Goal: Transaction & Acquisition: Purchase product/service

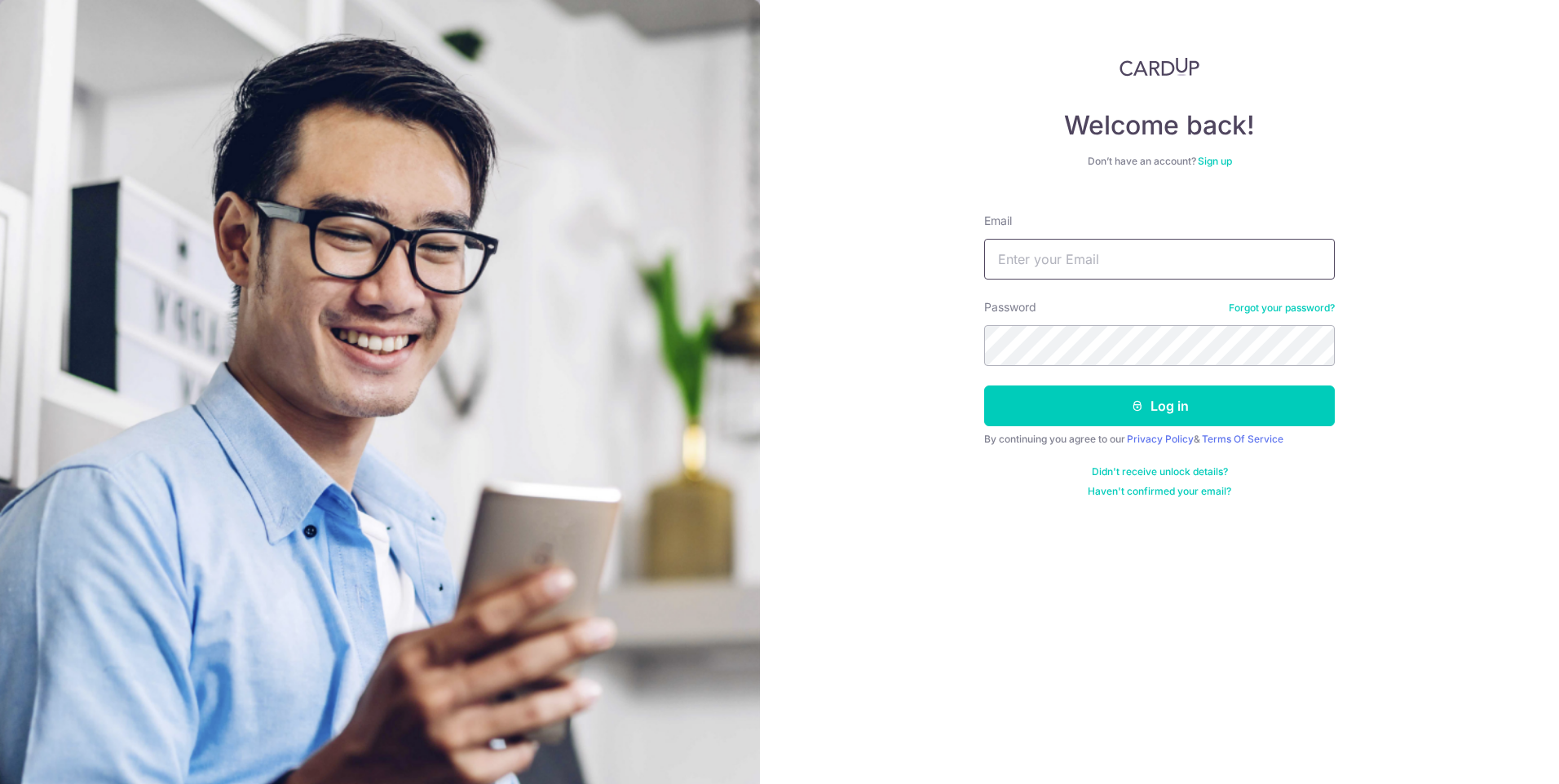
click at [1149, 262] on input "Email" at bounding box center [1159, 259] width 351 height 41
type input "hsinching1028@gmail.com"
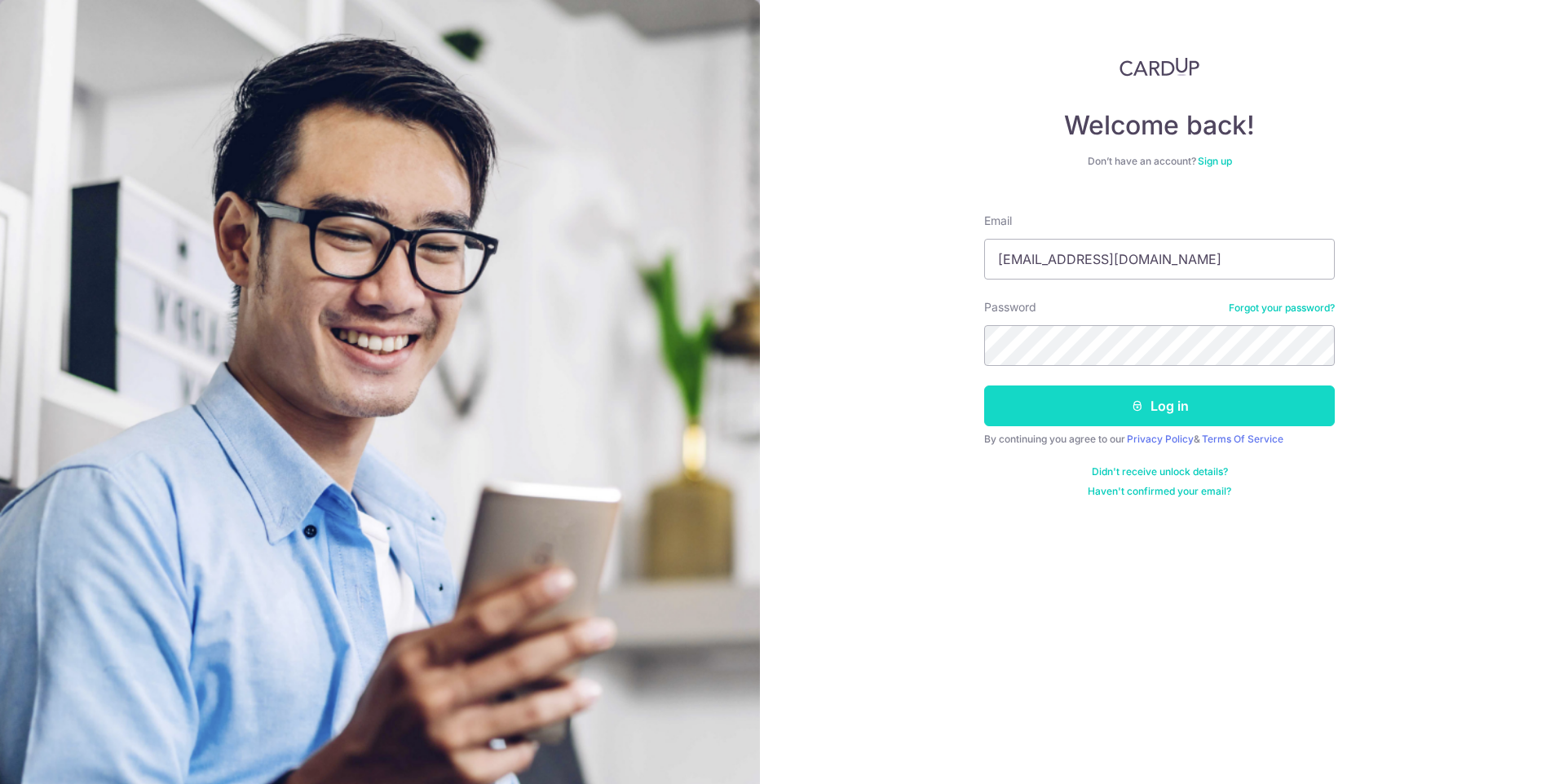
click at [1256, 415] on button "Log in" at bounding box center [1159, 406] width 351 height 41
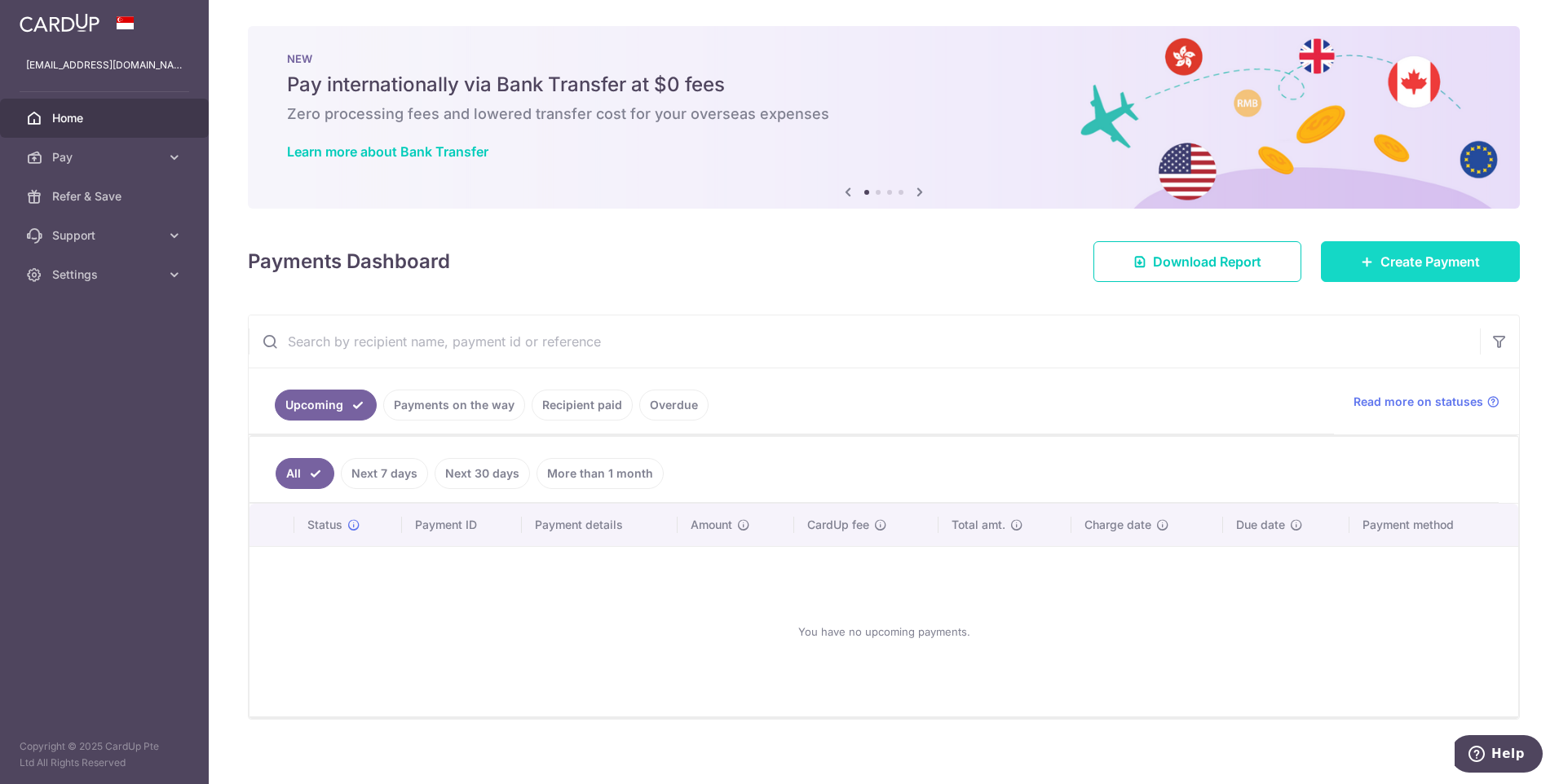
click at [1455, 257] on span "Create Payment" at bounding box center [1430, 261] width 100 height 19
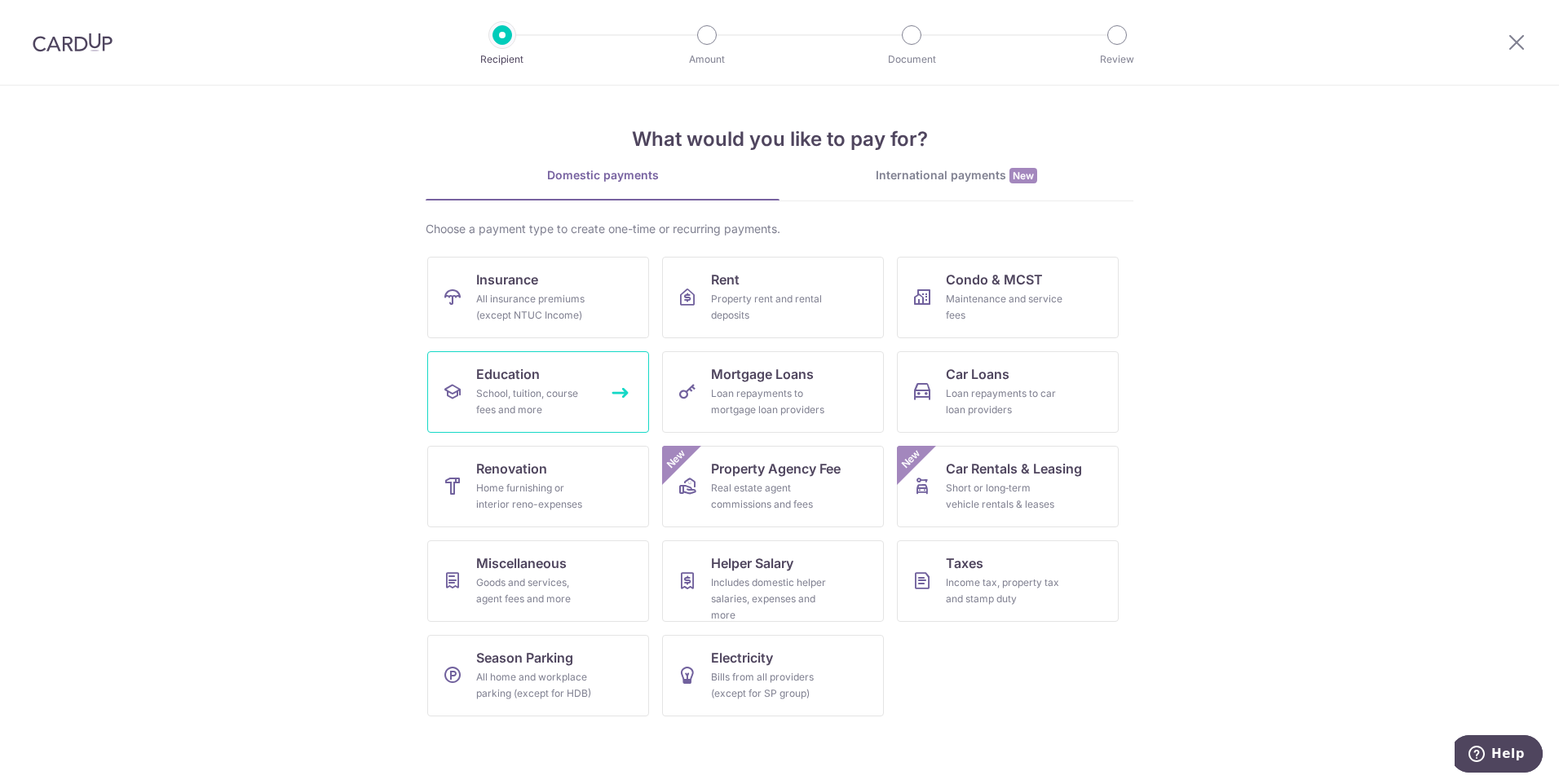
click at [493, 383] on span "Education" at bounding box center [508, 374] width 64 height 19
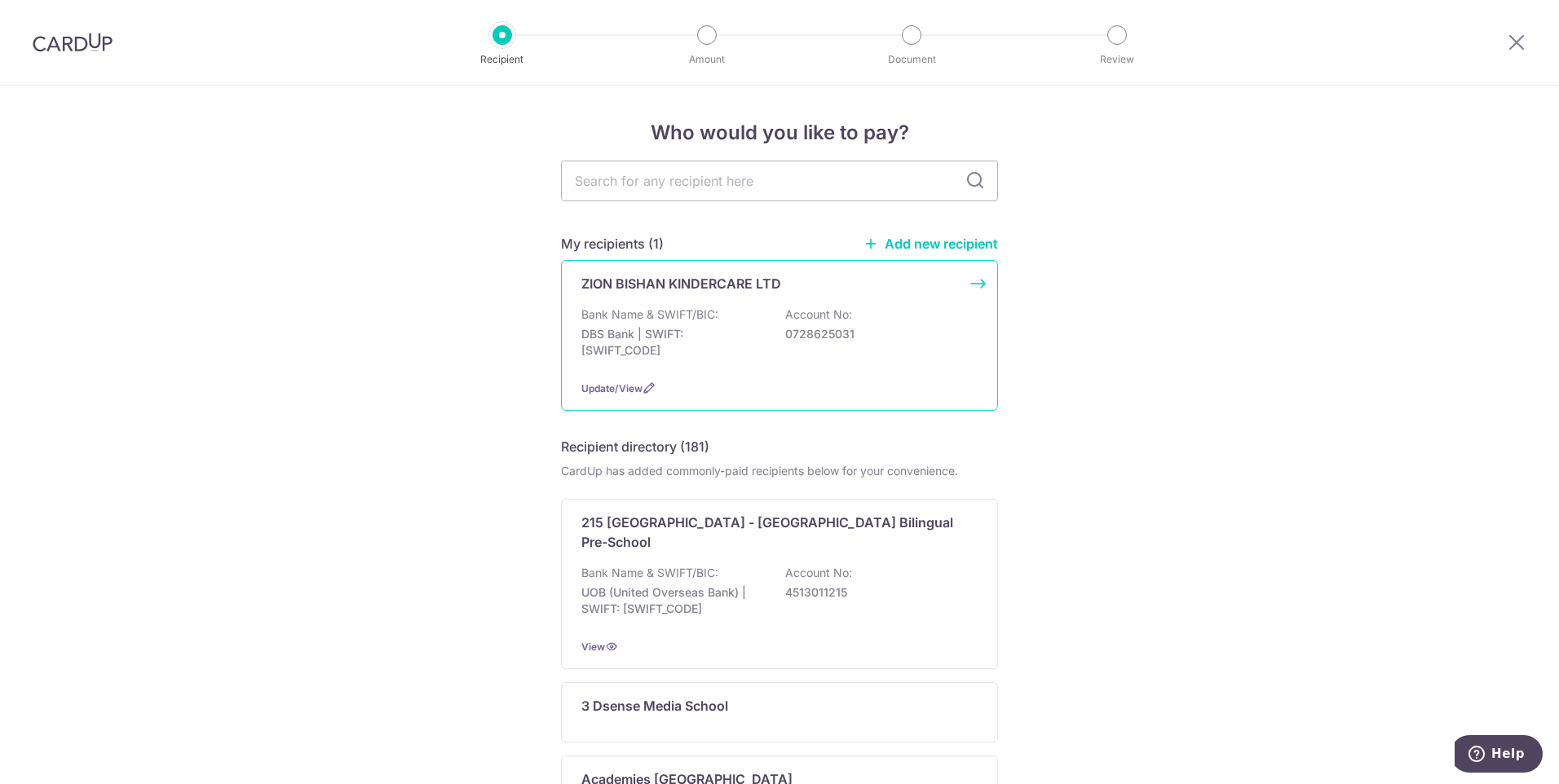
click at [735, 331] on p "DBS Bank | SWIFT: [SWIFT_CODE]" at bounding box center [672, 343] width 183 height 33
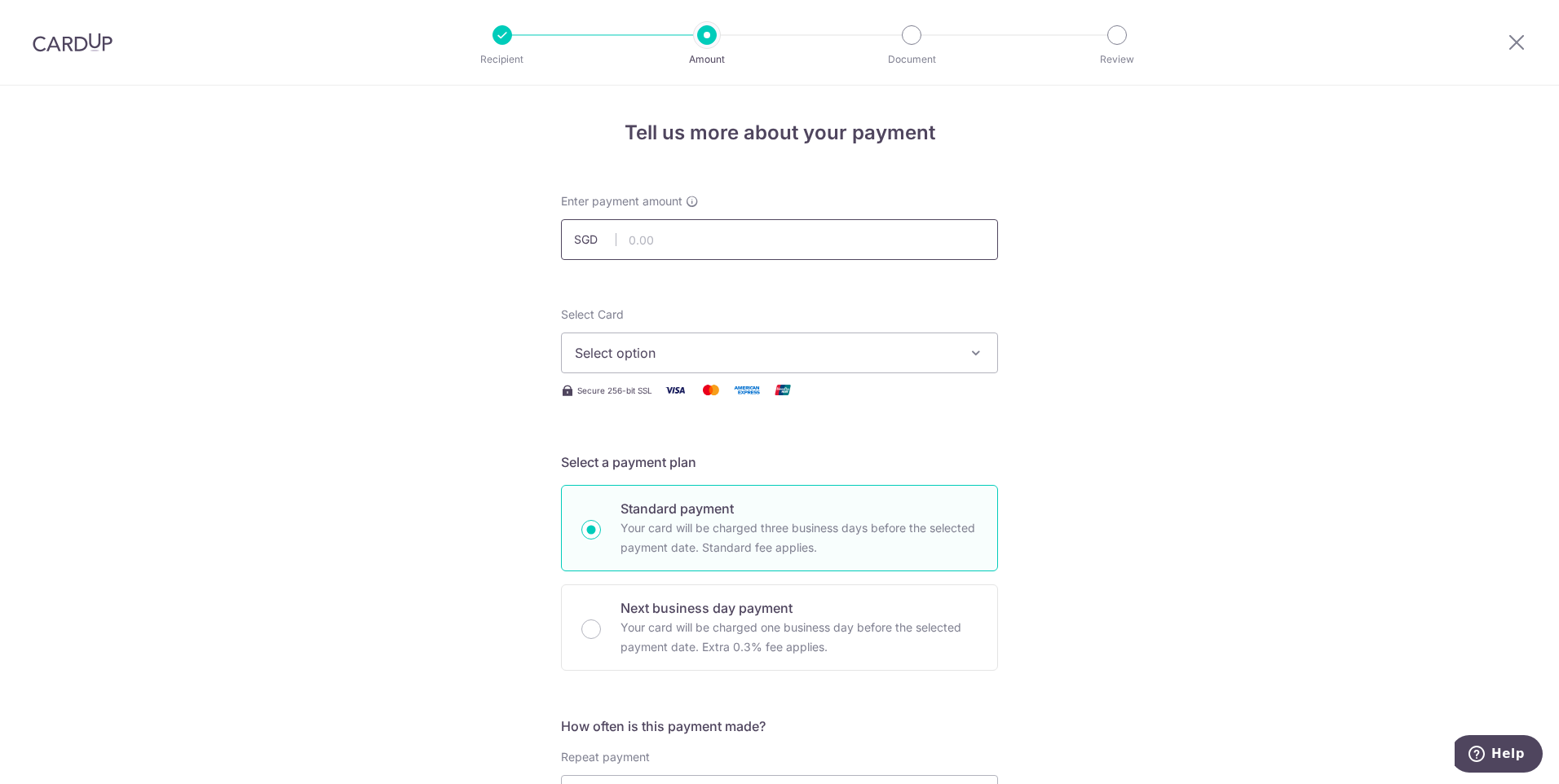
click at [743, 250] on input "text" at bounding box center [779, 240] width 437 height 41
type input "790.00"
click at [724, 335] on button "Select option" at bounding box center [779, 353] width 437 height 41
click at [713, 480] on link "**** 3265" at bounding box center [780, 469] width 436 height 39
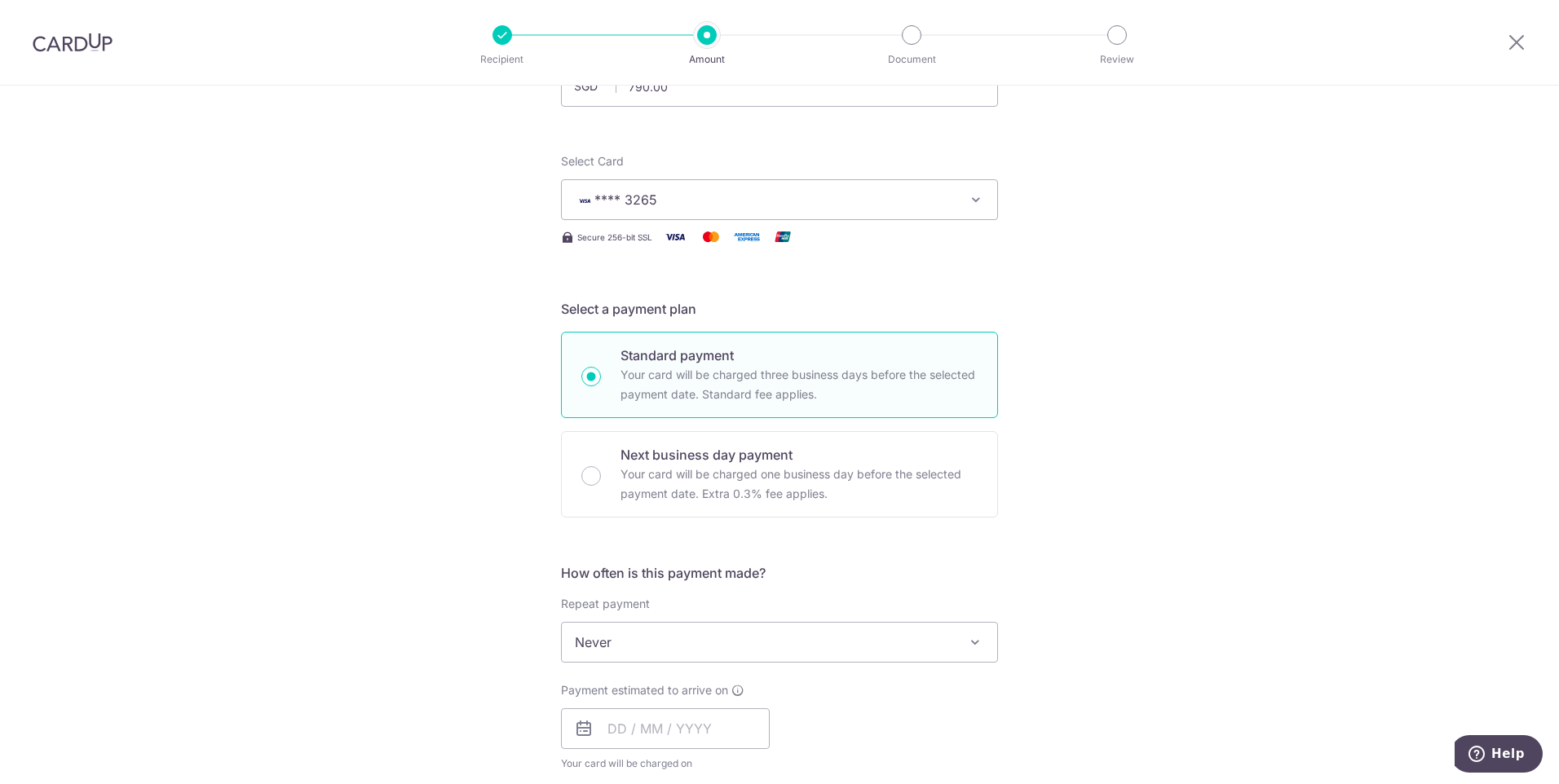
scroll to position [163, 0]
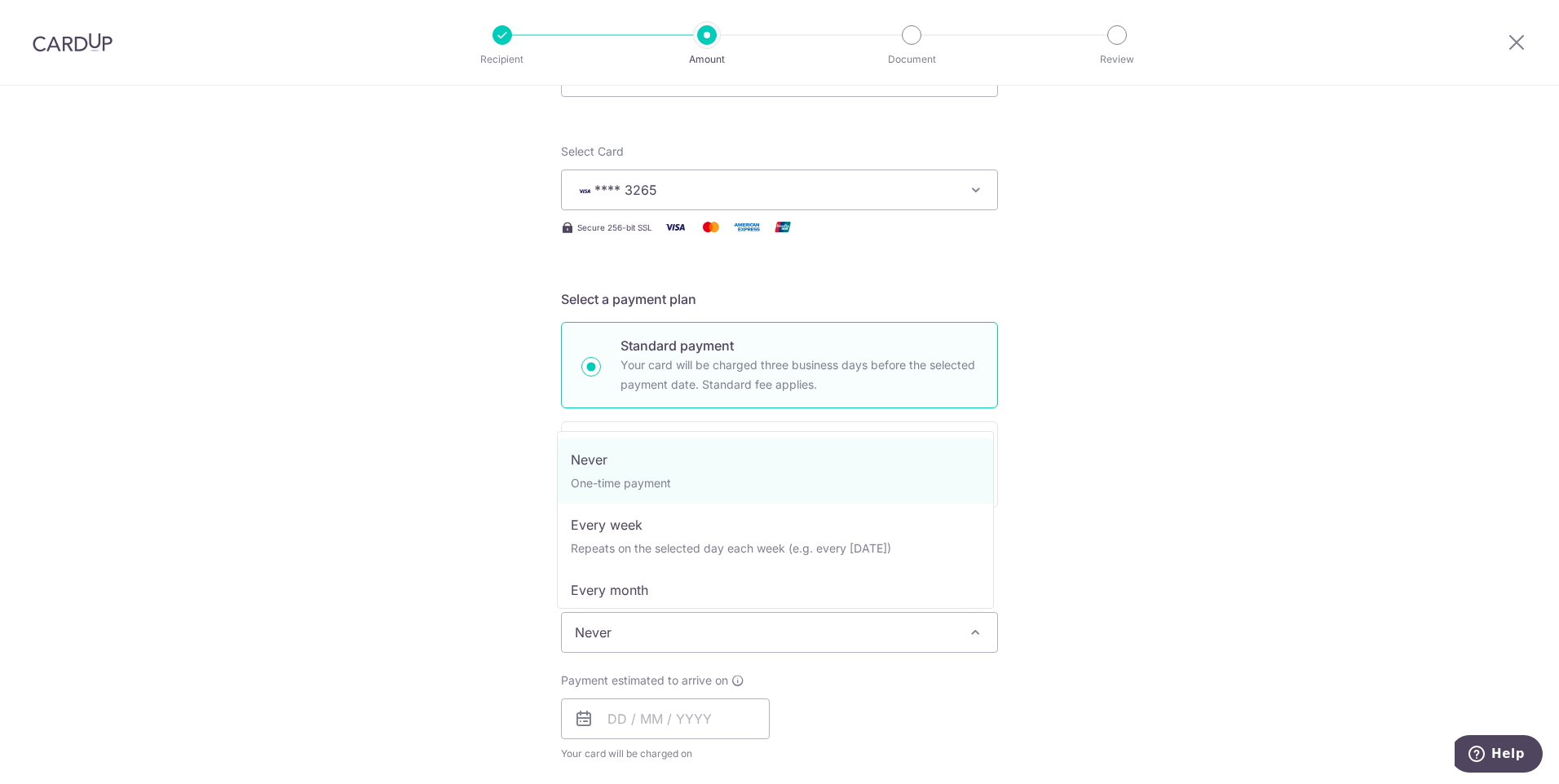
click at [719, 643] on span "Never" at bounding box center [780, 632] width 436 height 39
select select "3"
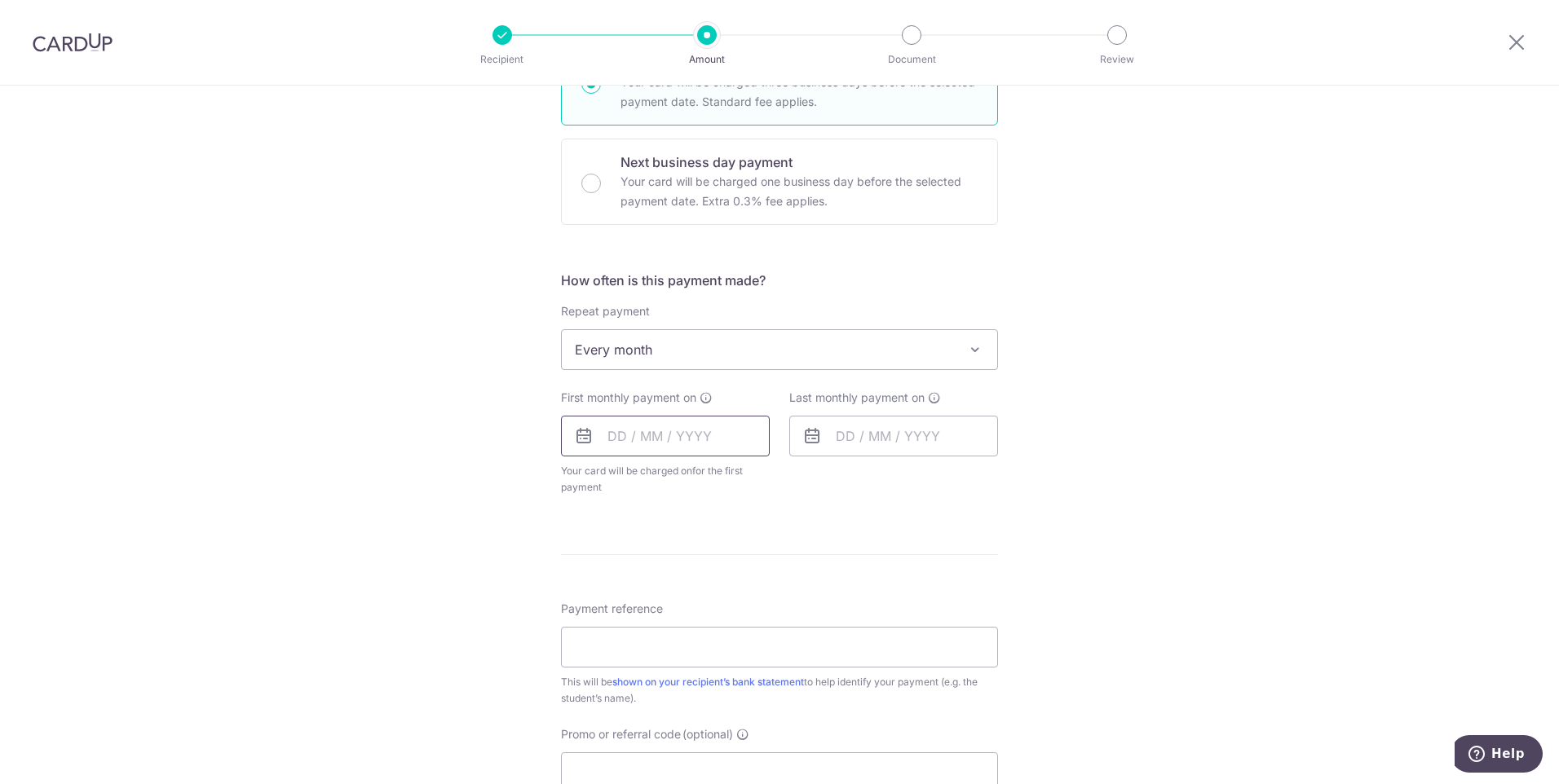
scroll to position [407, 0]
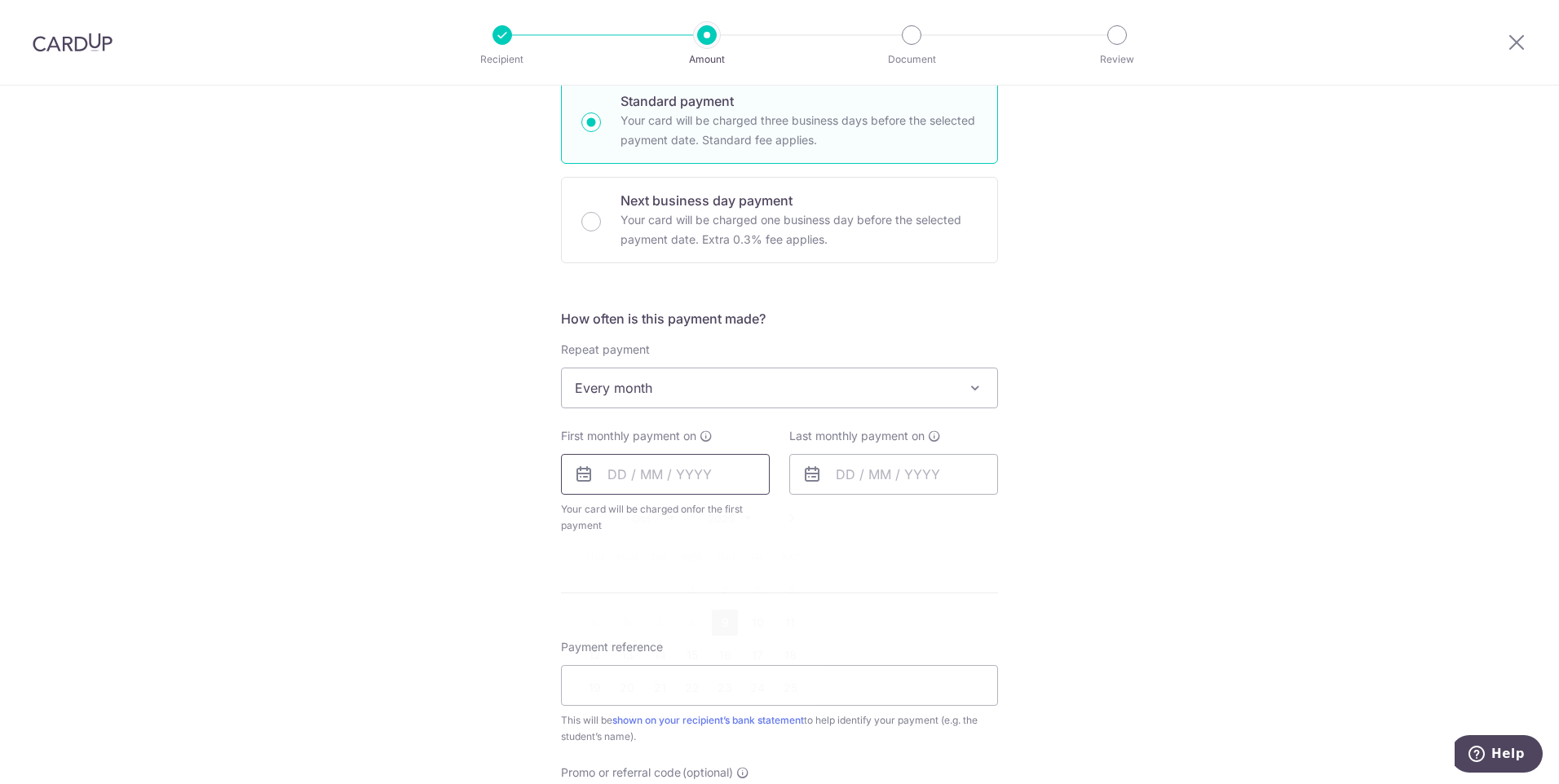
click at [675, 482] on input "text" at bounding box center [665, 474] width 209 height 41
click at [691, 723] on link "29" at bounding box center [691, 720] width 26 height 26
type input "29/10/2025"
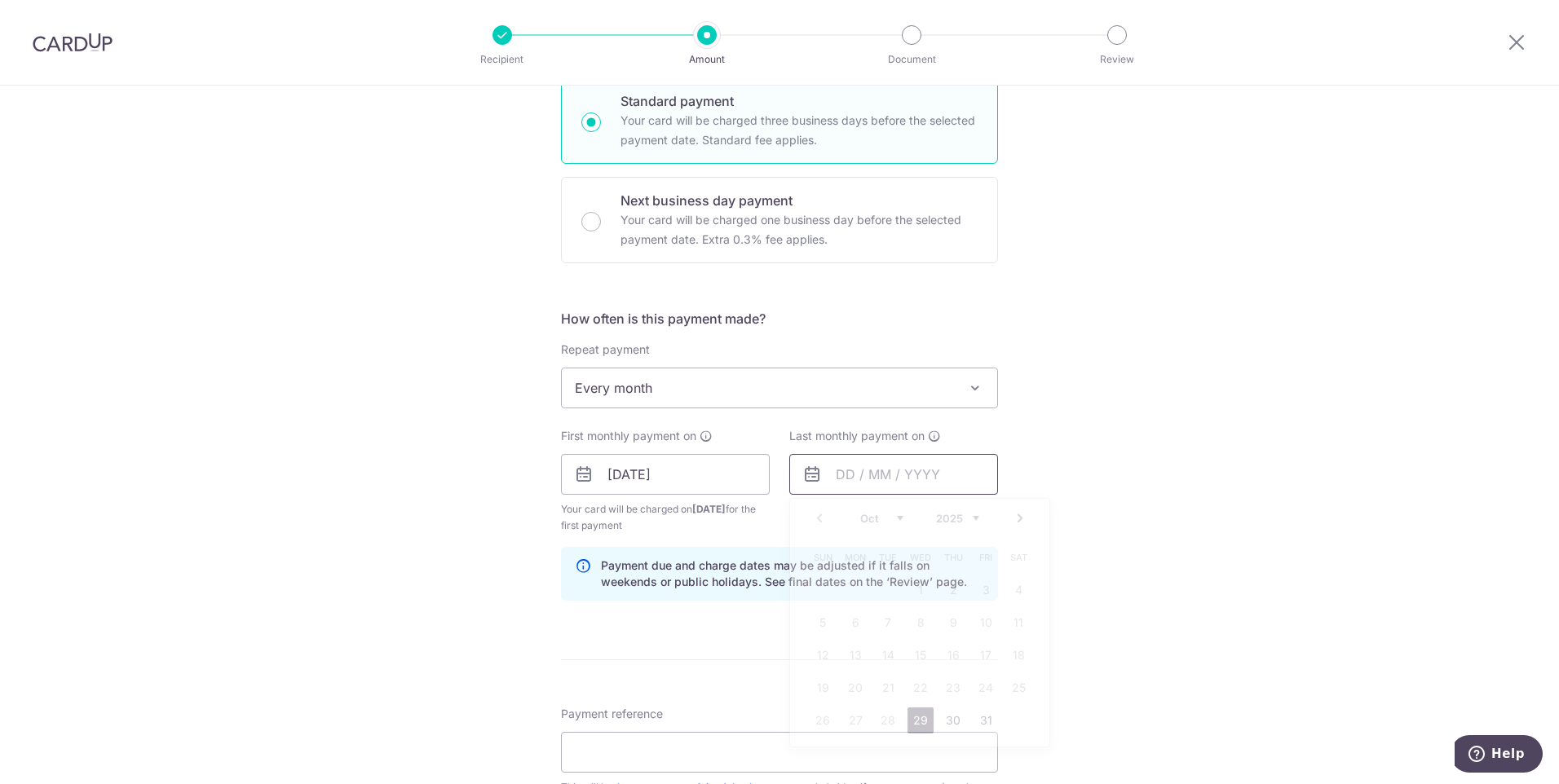
click at [862, 483] on input "text" at bounding box center [894, 474] width 209 height 41
click at [1020, 515] on link "Next" at bounding box center [1020, 518] width 19 height 19
click at [851, 722] on link "29" at bounding box center [855, 720] width 26 height 26
type input "29/12/2025"
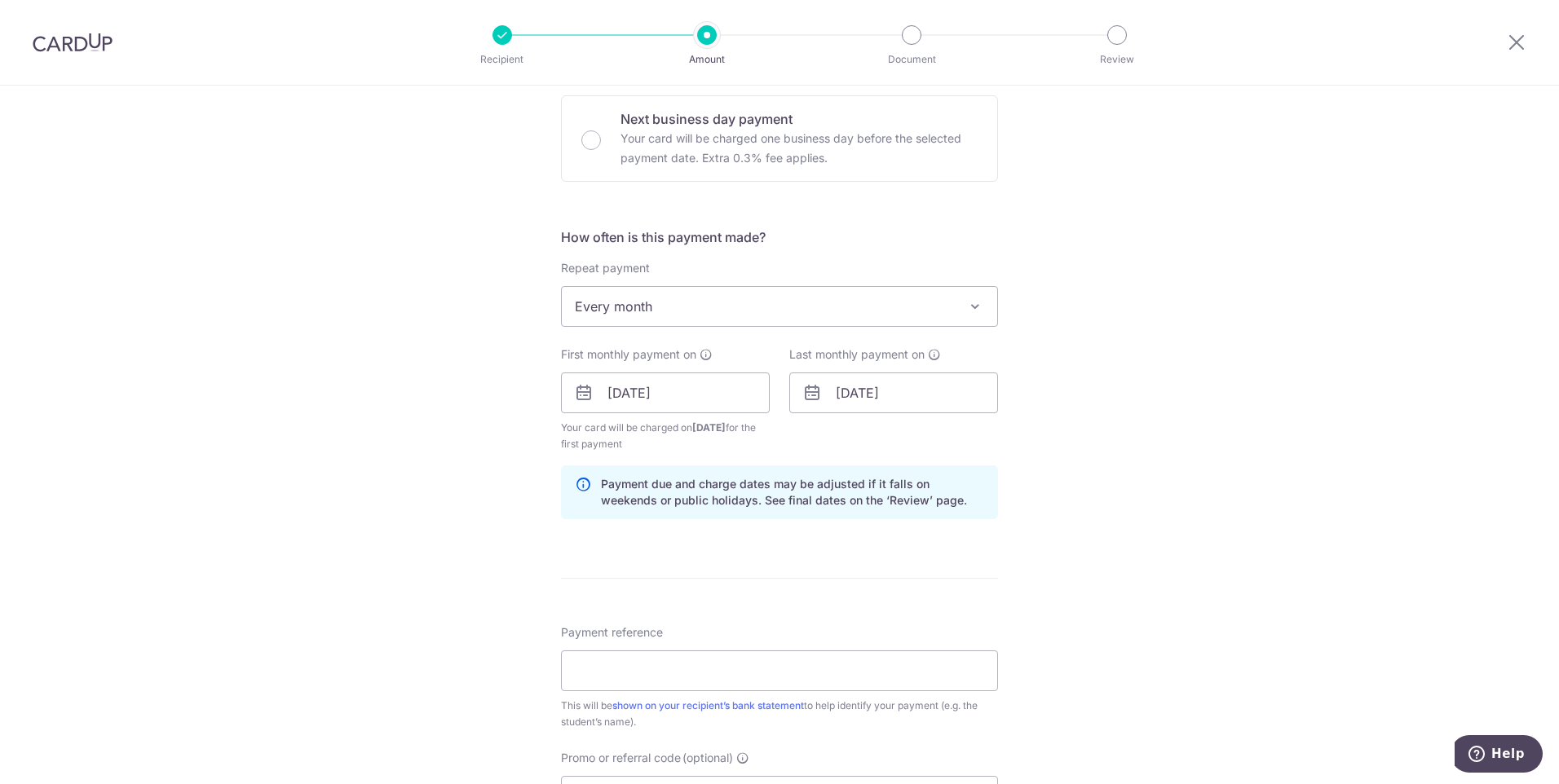
scroll to position [570, 0]
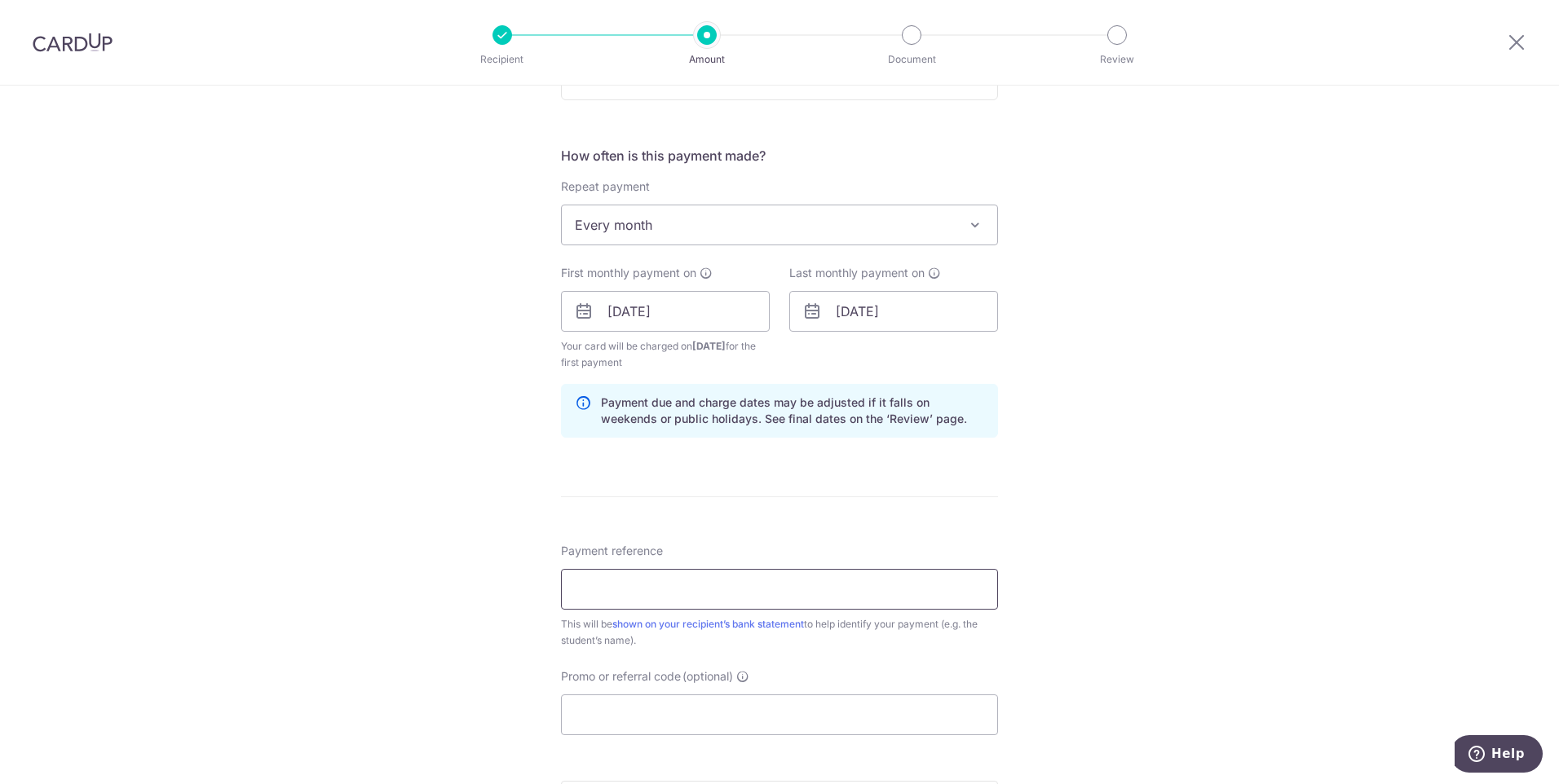
click at [699, 590] on input "Payment reference" at bounding box center [779, 589] width 437 height 41
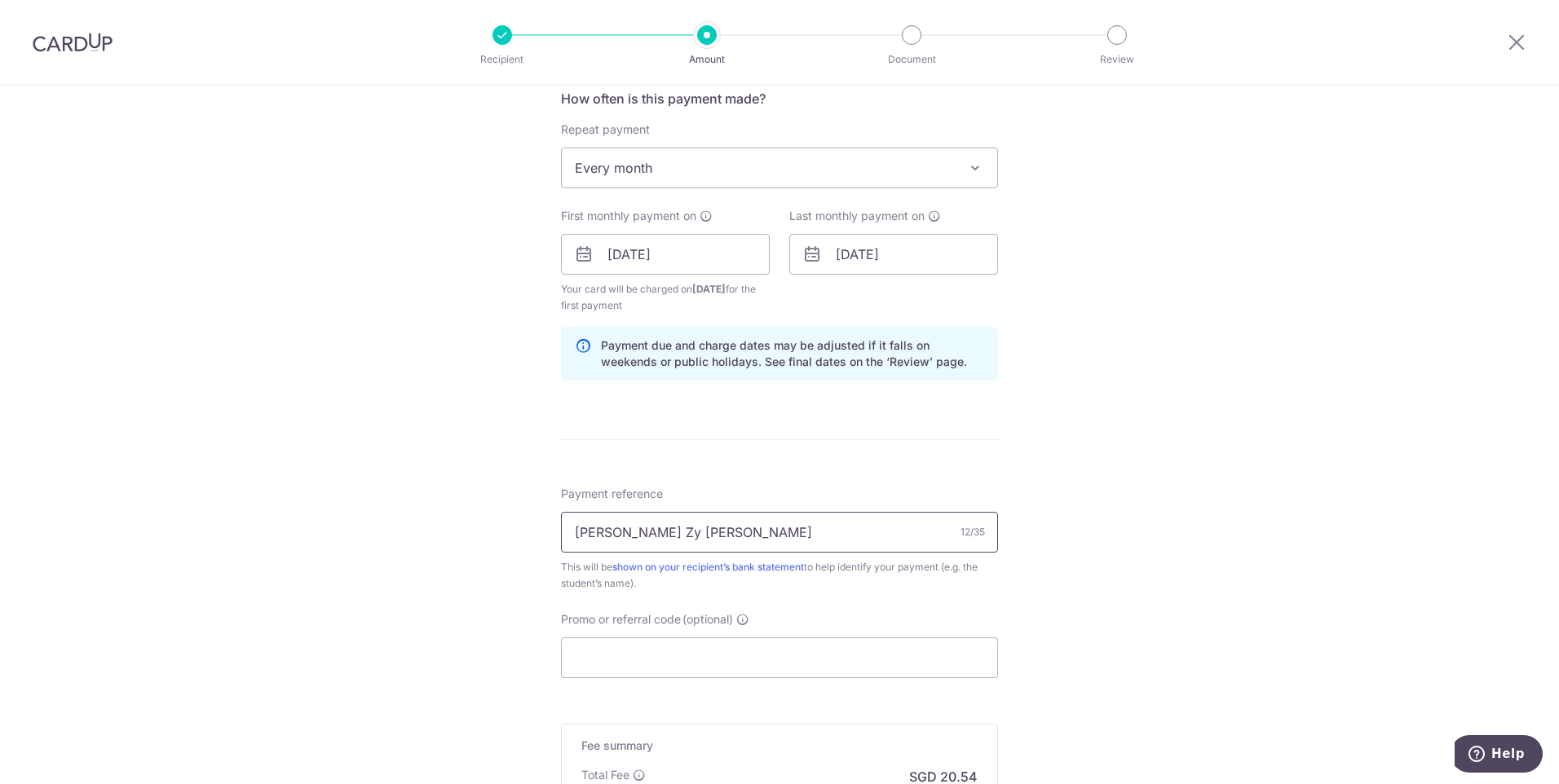
scroll to position [652, 0]
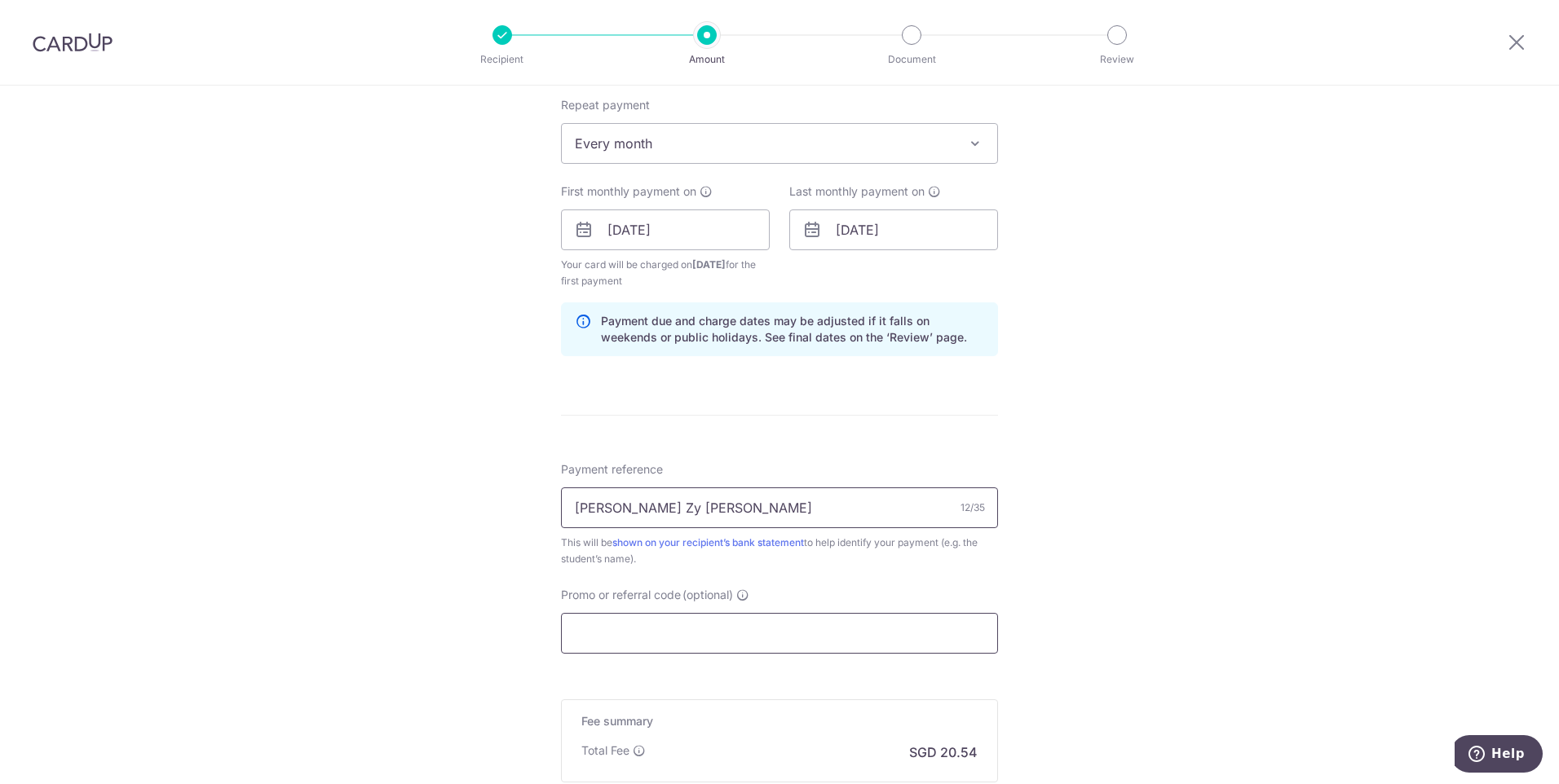
type input "Lim Zy Xuan"
click at [698, 632] on input "Promo or referral code (optional)" at bounding box center [779, 633] width 437 height 41
paste input "REC185"
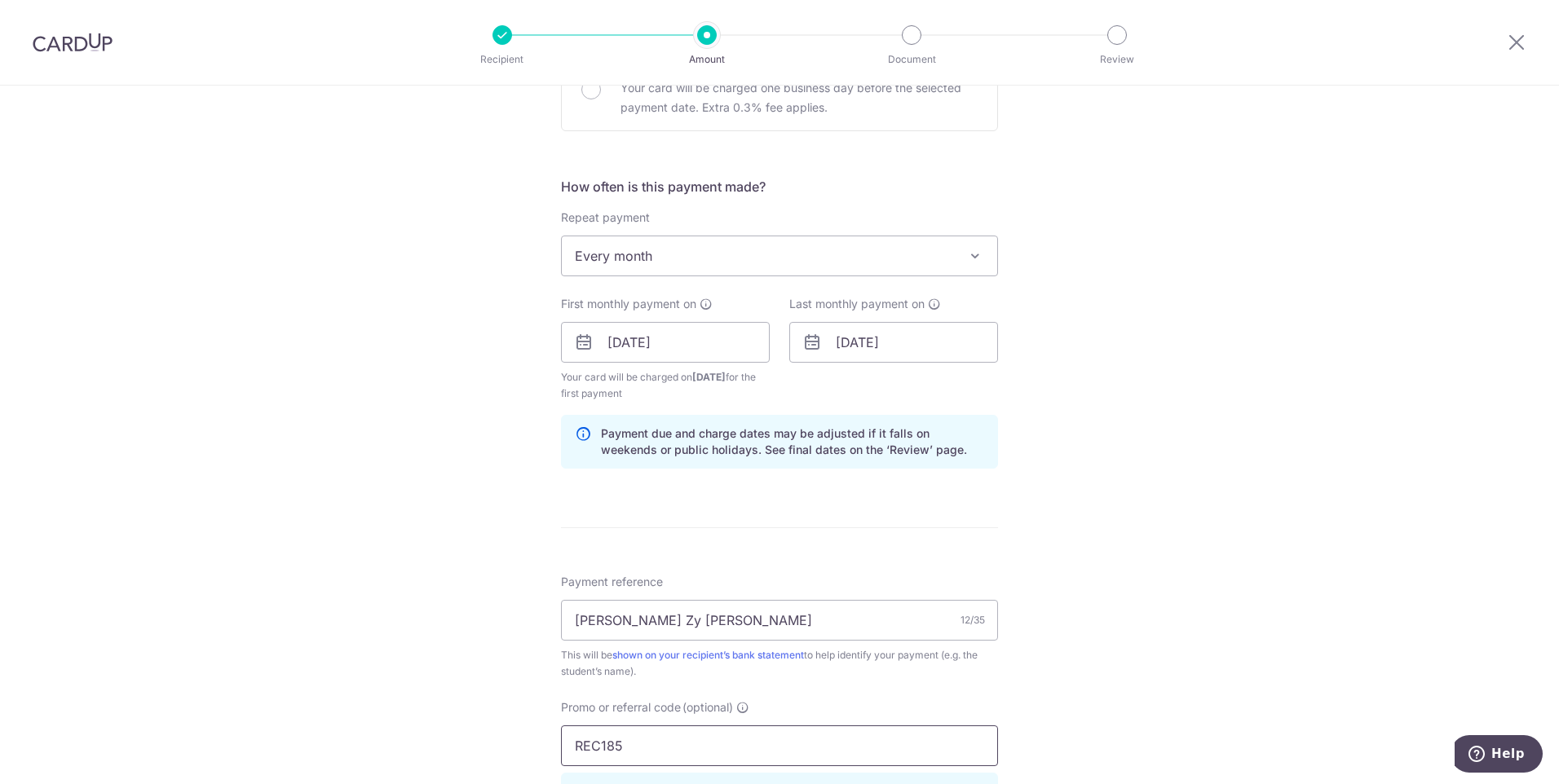
scroll to position [489, 0]
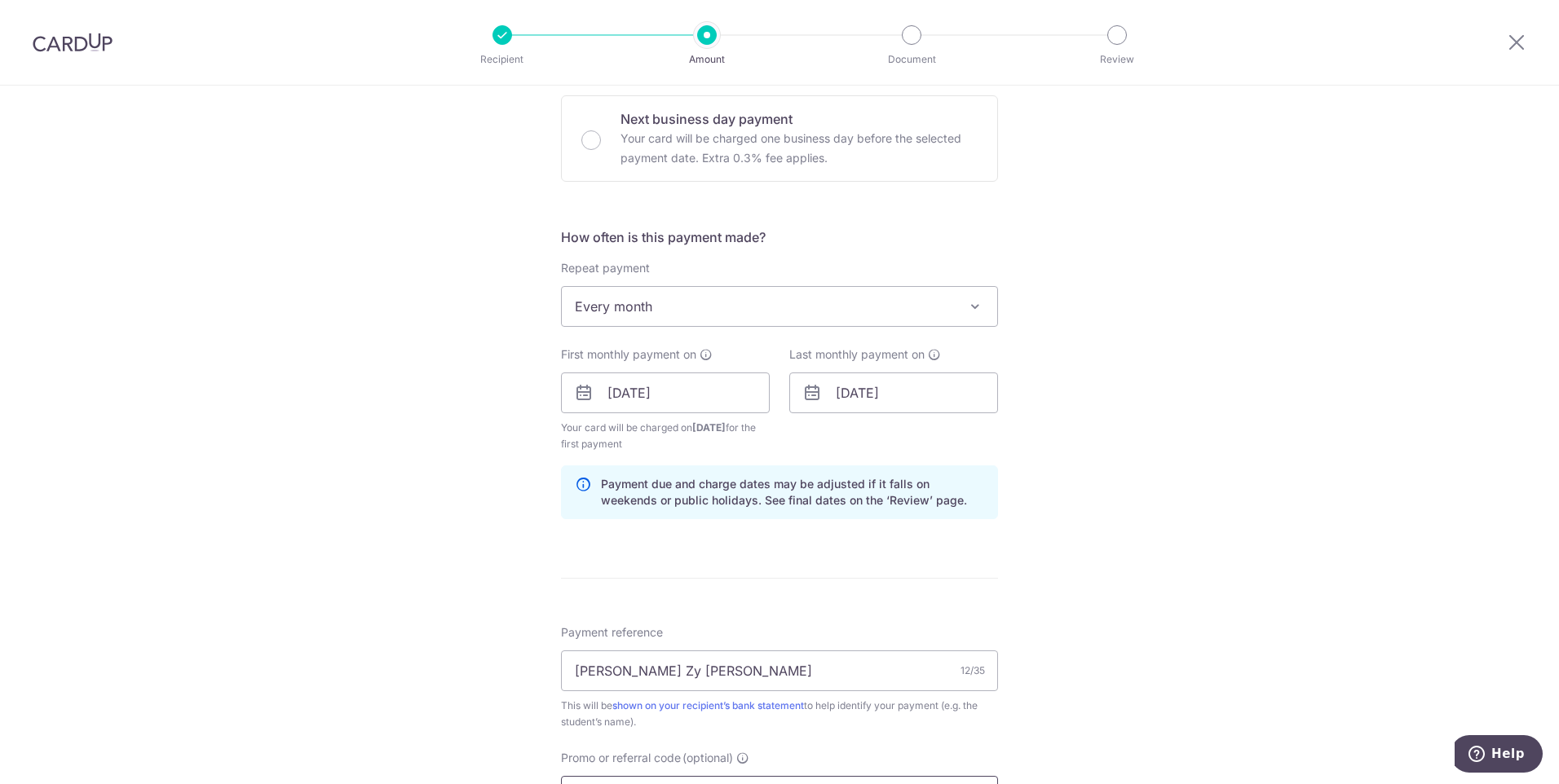
type input "REC185"
click at [1301, 552] on div "Tell us more about your payment Enter payment amount SGD 790.00 790.00 Select C…" at bounding box center [780, 411] width 1559 height 1631
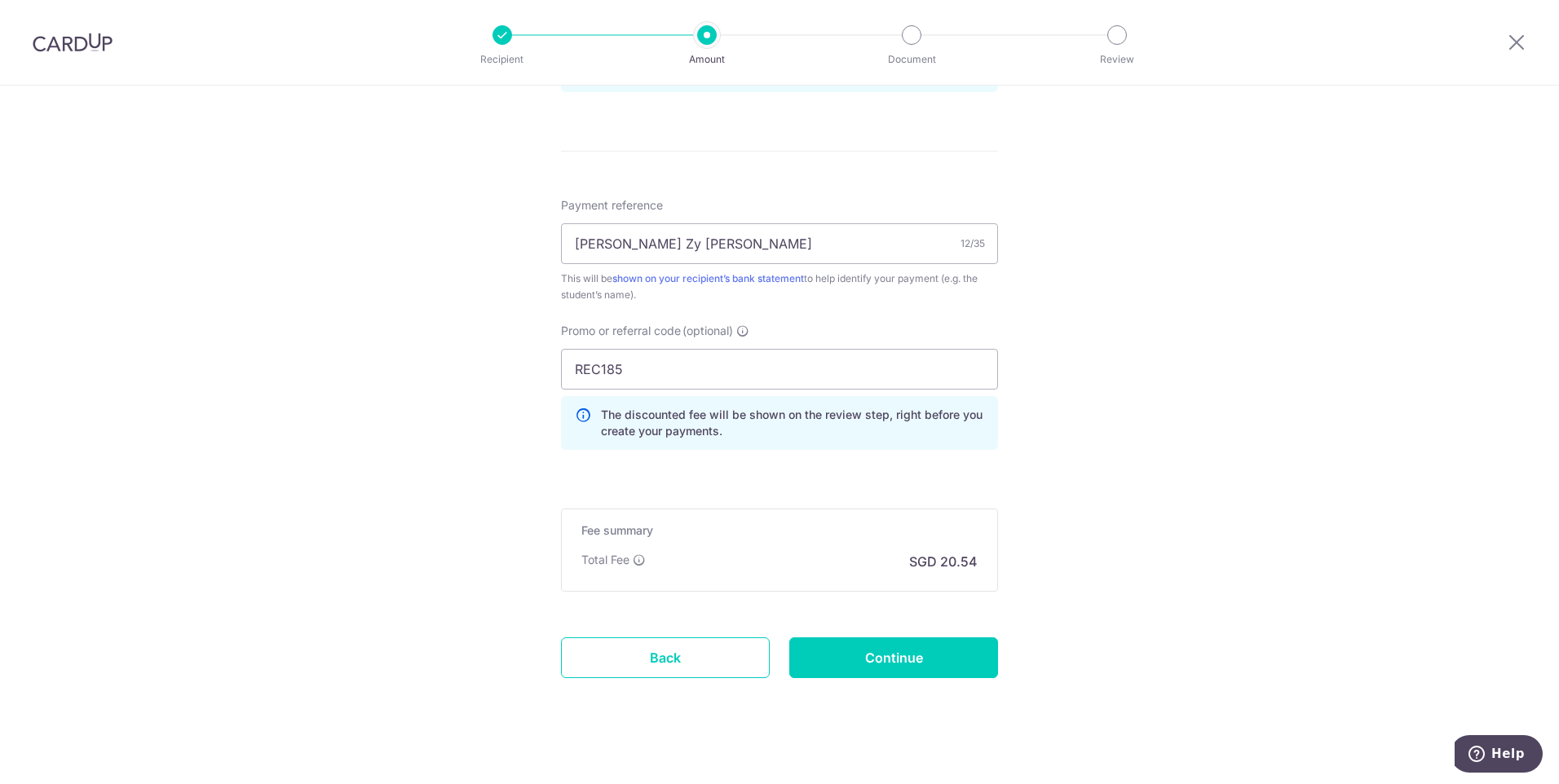
scroll to position [932, 0]
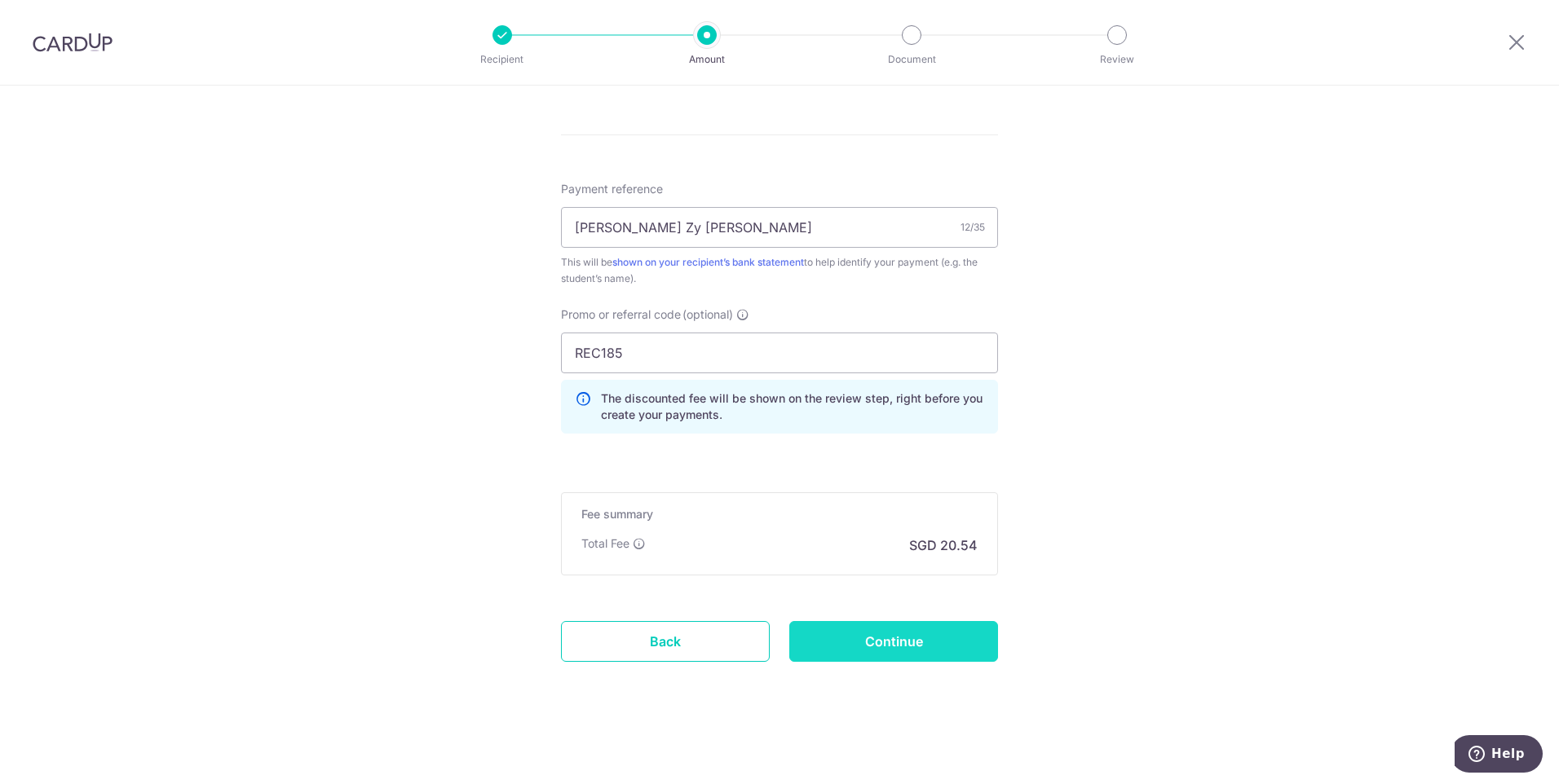
click at [901, 648] on input "Continue" at bounding box center [894, 642] width 209 height 41
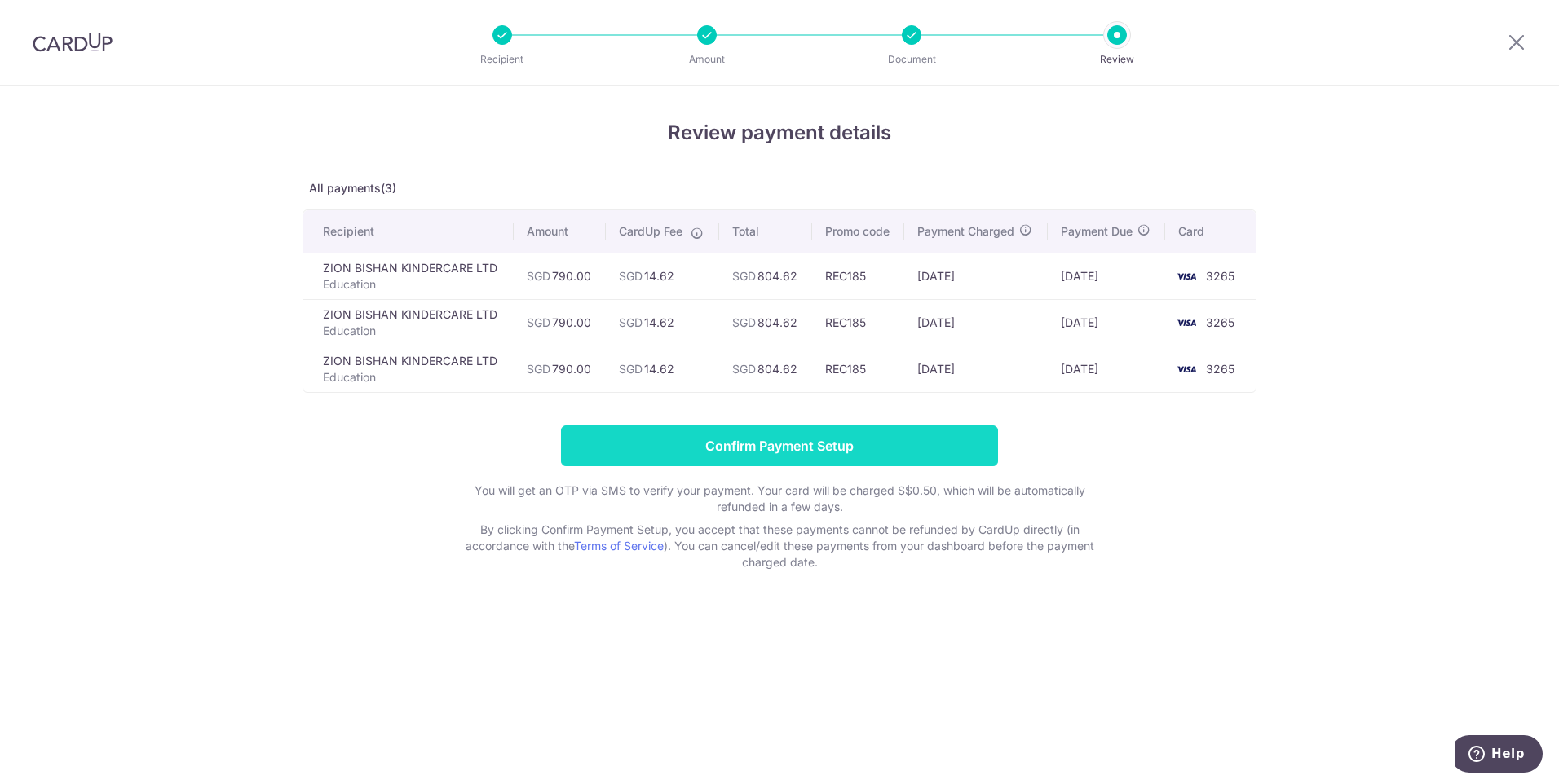
click at [832, 447] on input "Confirm Payment Setup" at bounding box center [779, 446] width 437 height 41
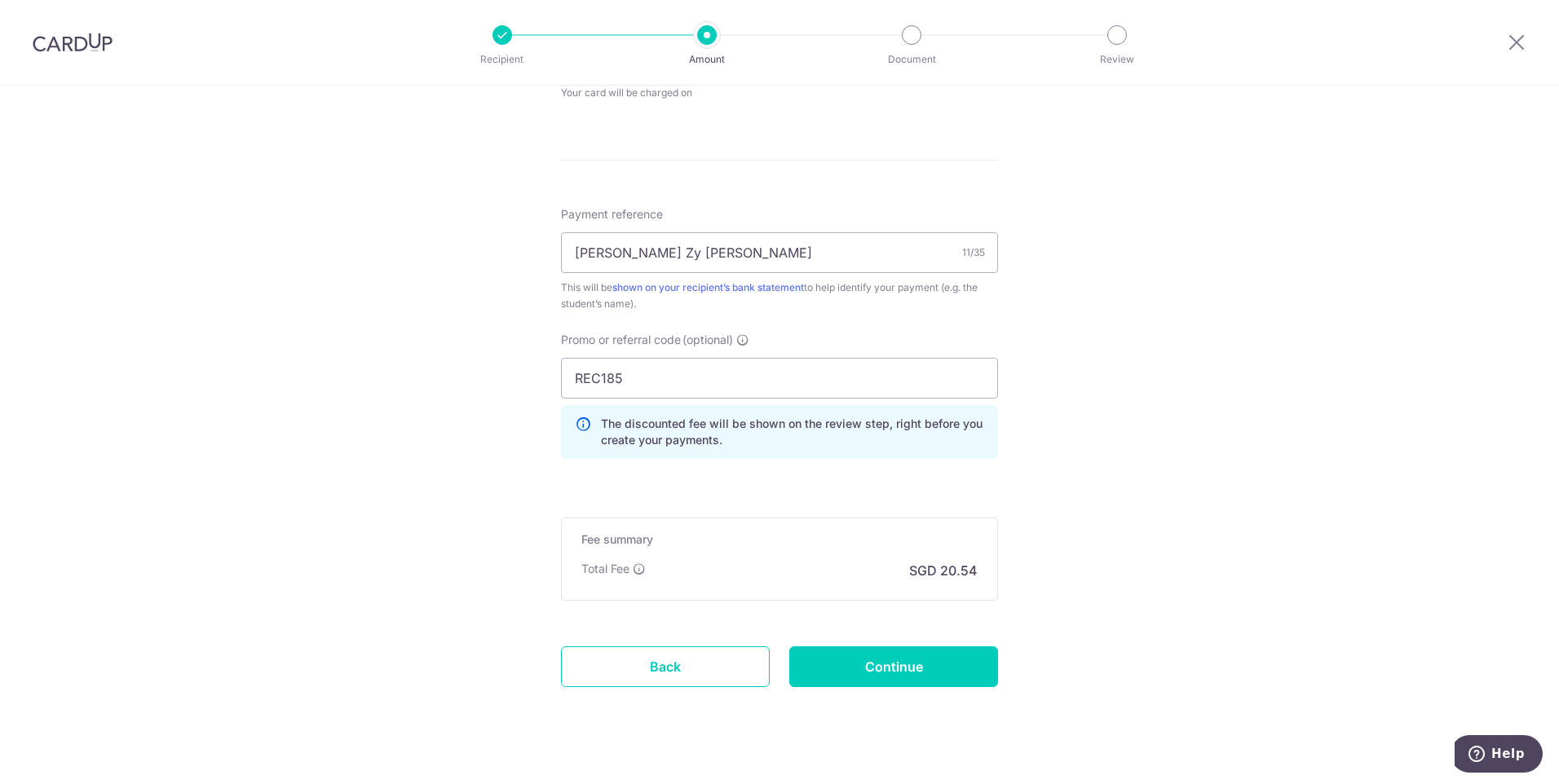
scroll to position [849, 0]
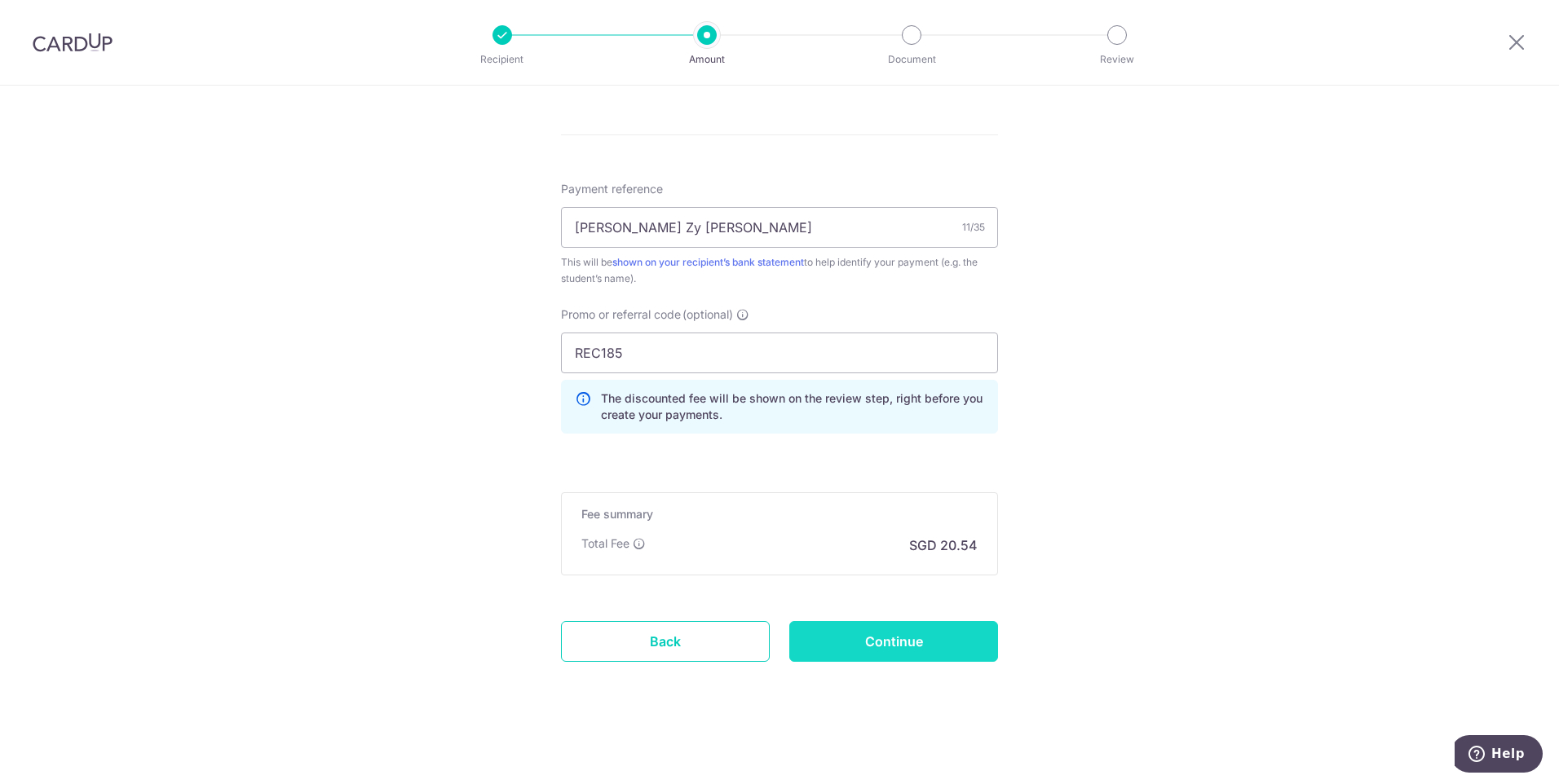
click at [963, 652] on input "Continue" at bounding box center [894, 642] width 209 height 41
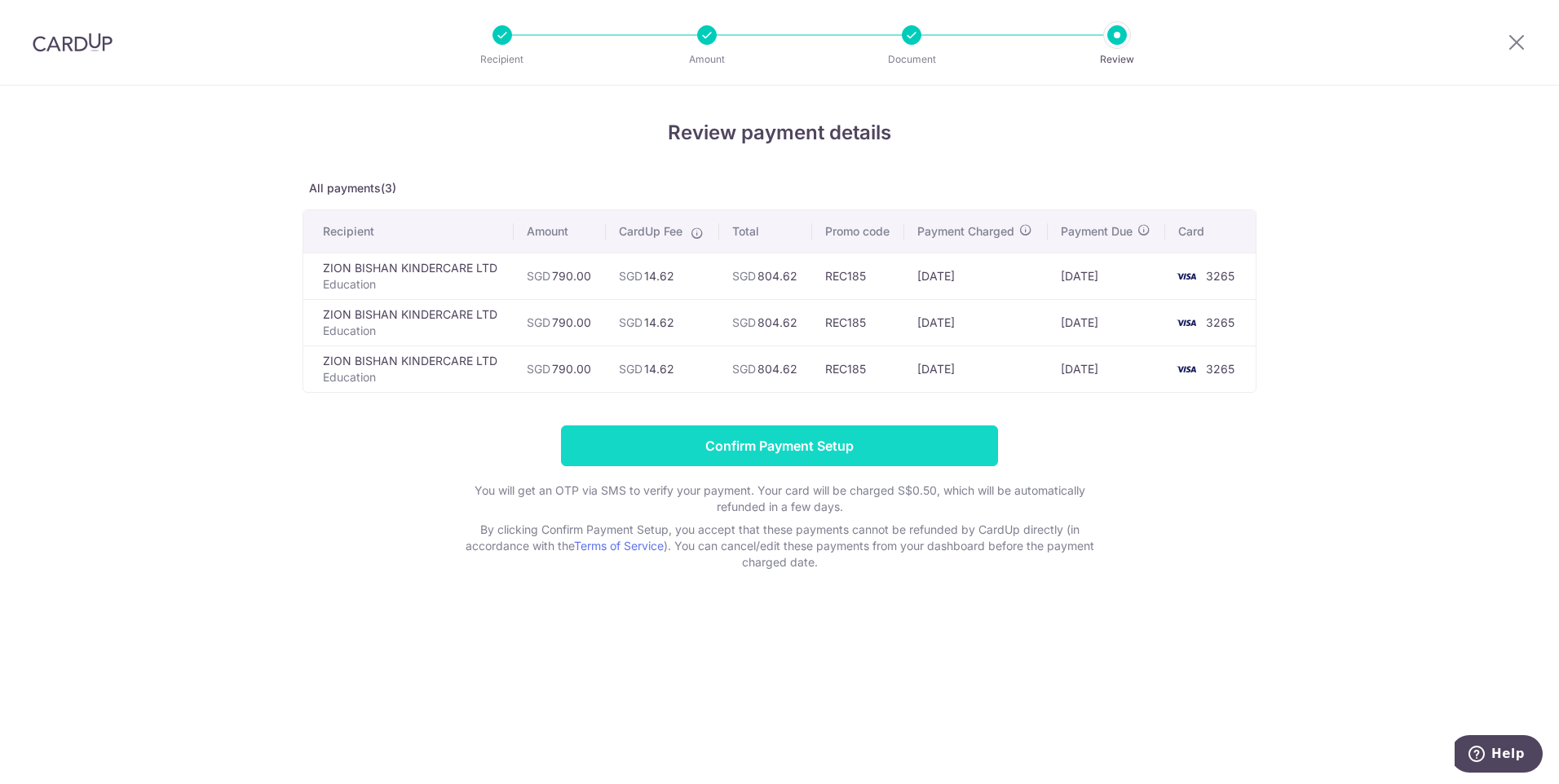
click at [803, 450] on input "Confirm Payment Setup" at bounding box center [779, 446] width 437 height 41
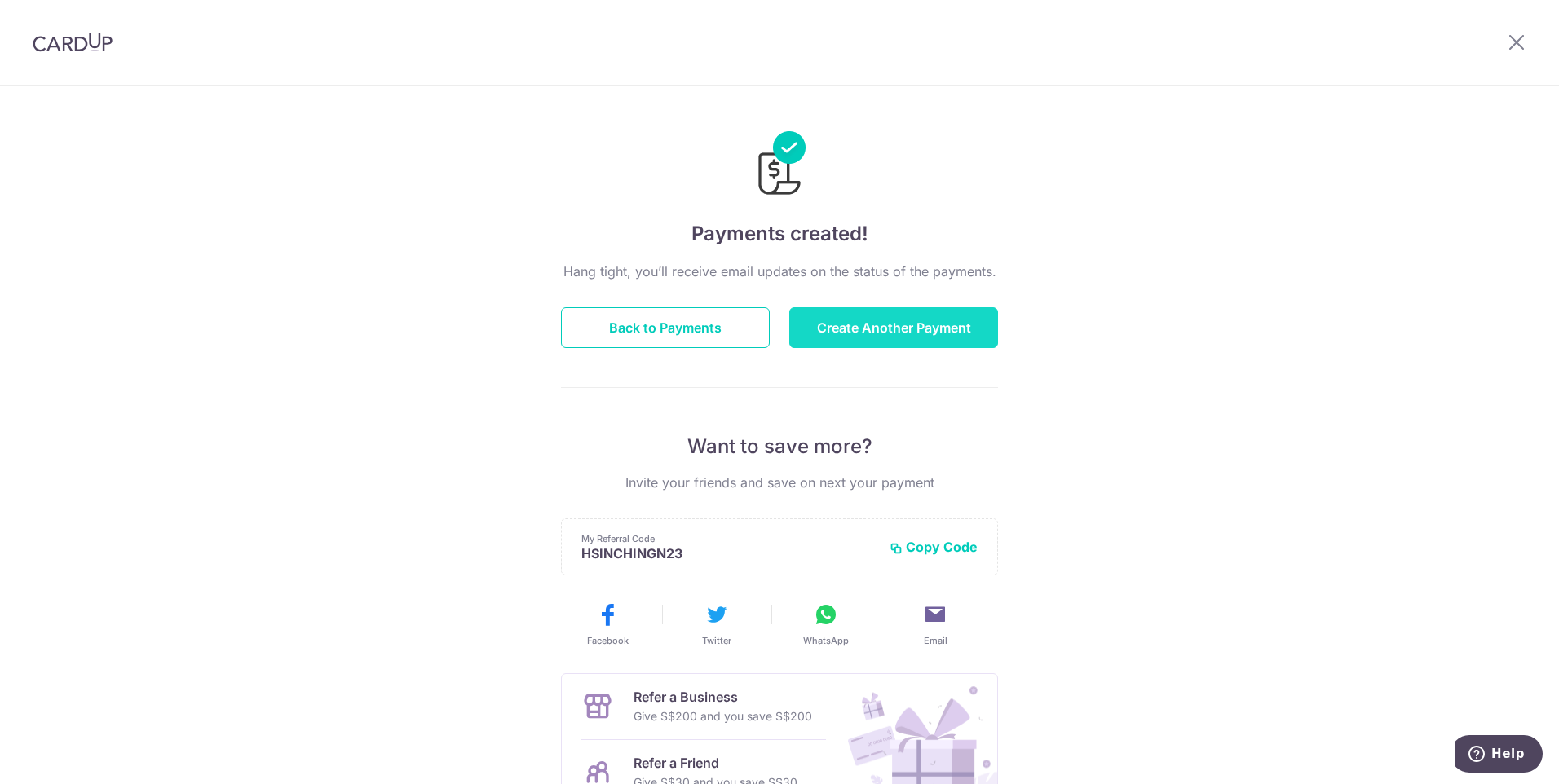
click at [842, 320] on button "Create Another Payment" at bounding box center [894, 327] width 209 height 41
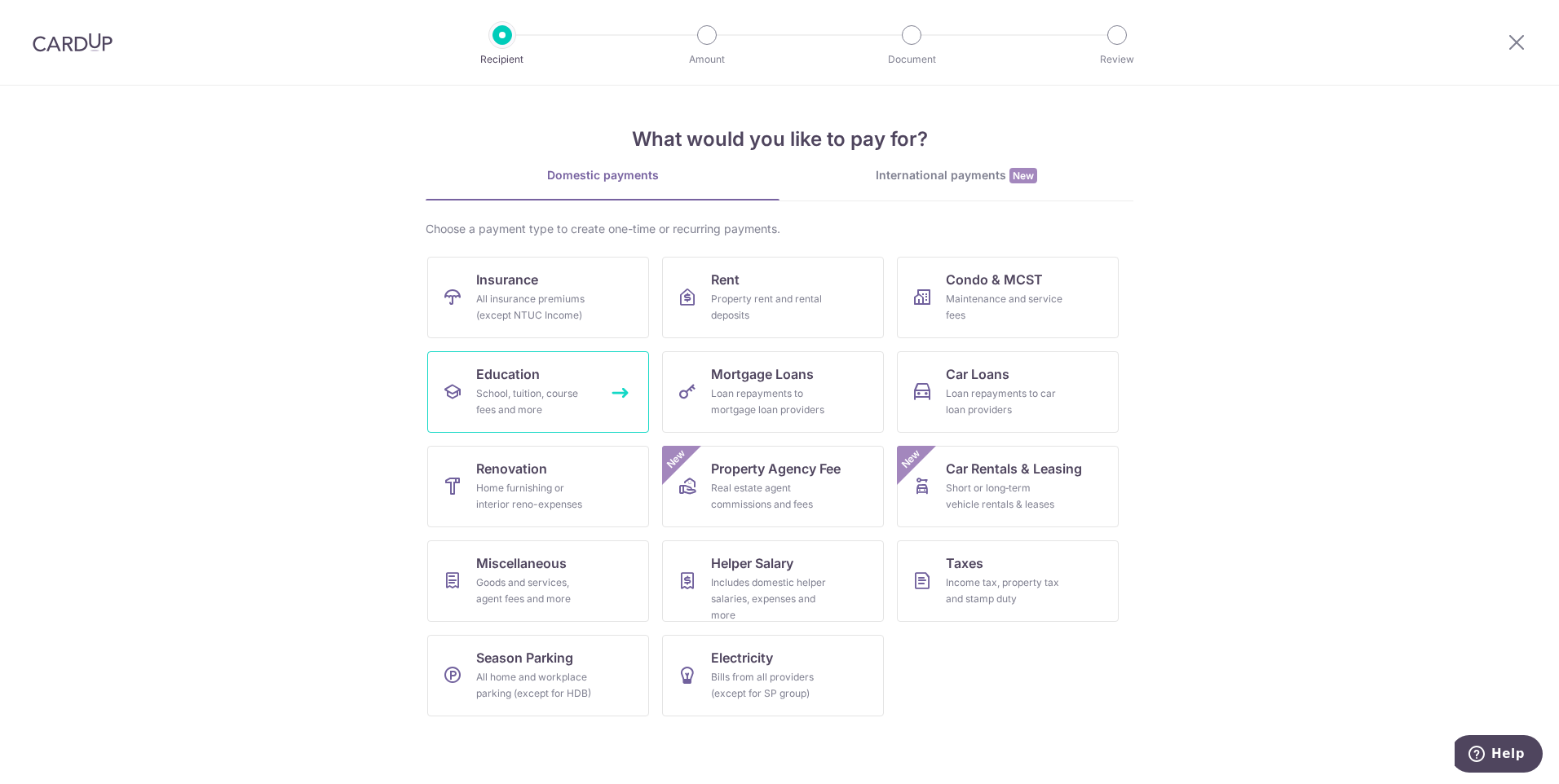
click at [543, 415] on div "School, tuition, course fees and more" at bounding box center [535, 402] width 117 height 33
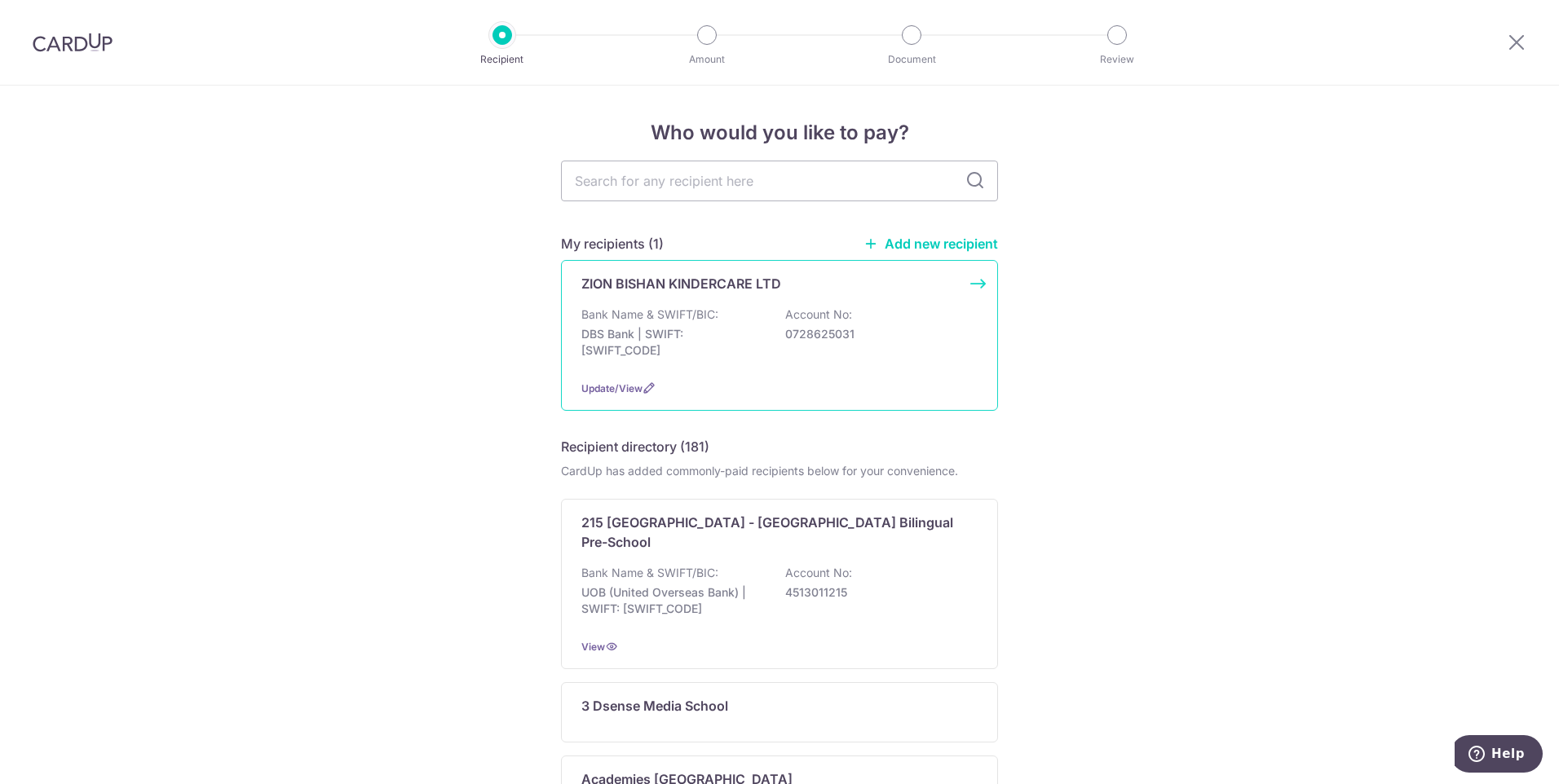
click at [809, 333] on p "0728625031" at bounding box center [876, 334] width 183 height 16
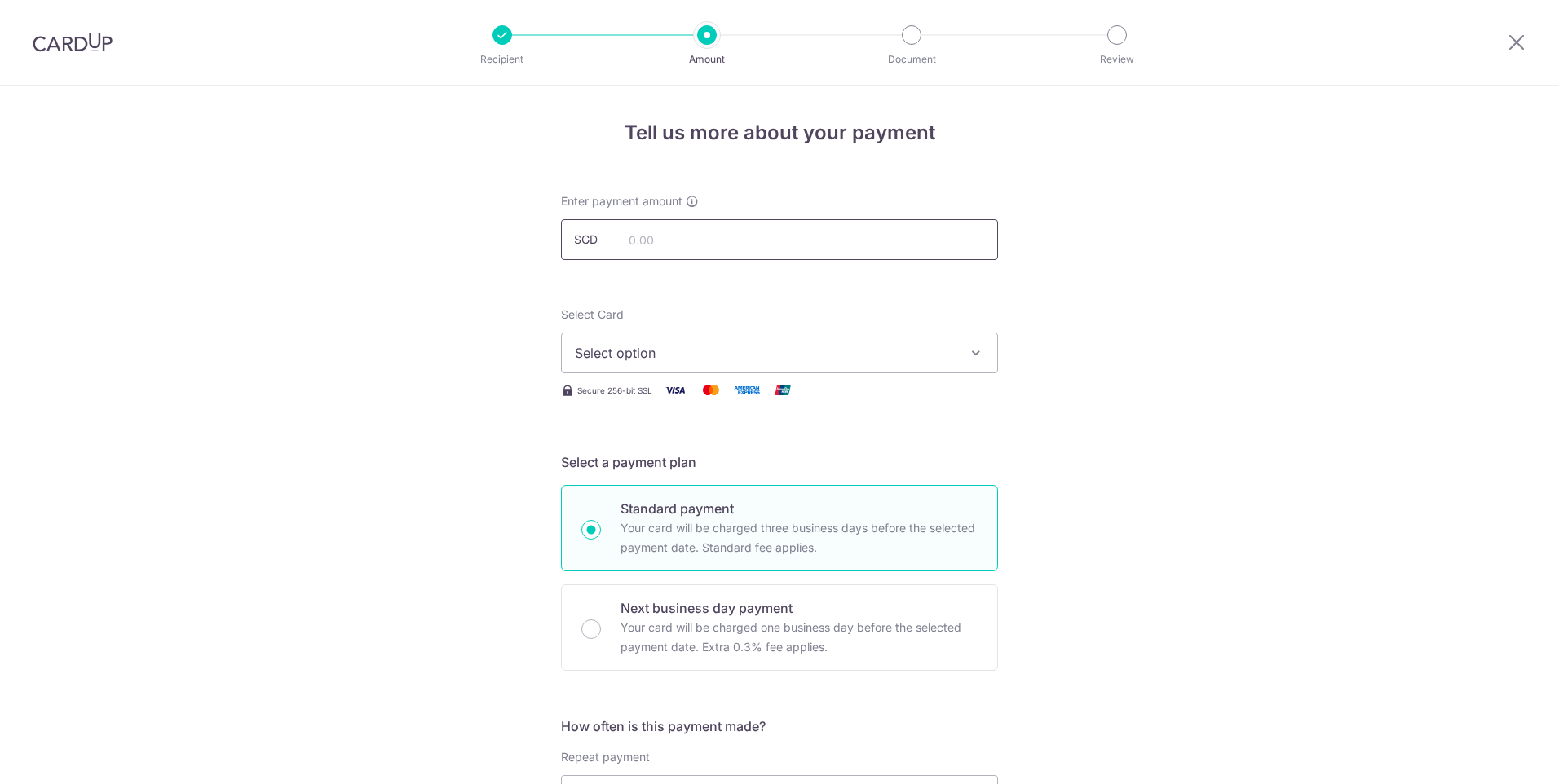
click at [710, 244] on input "text" at bounding box center [779, 240] width 437 height 41
type input "613.00"
click at [739, 346] on span "Select option" at bounding box center [765, 352] width 380 height 19
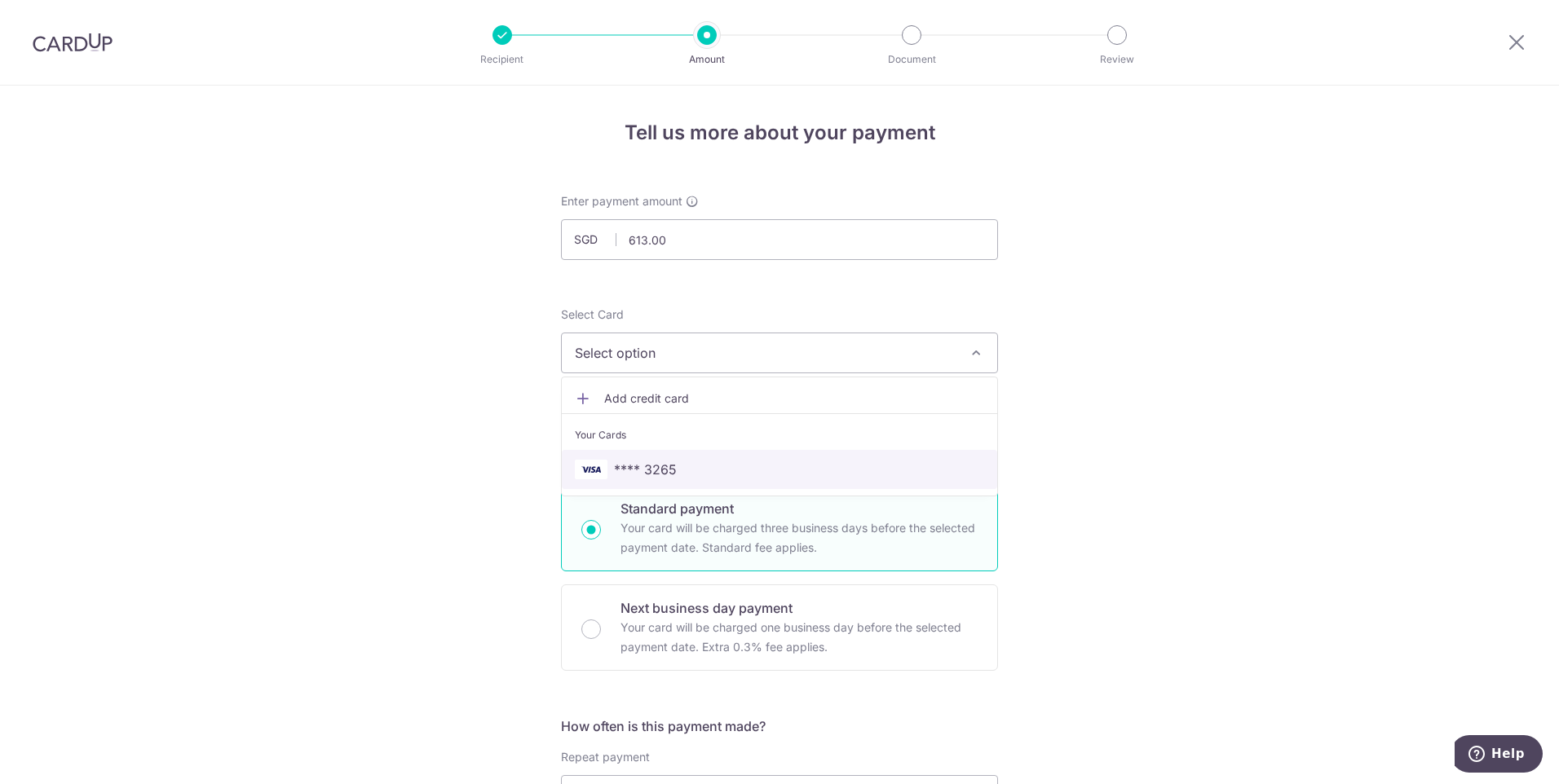
click at [712, 460] on span "**** 3265" at bounding box center [780, 469] width 410 height 19
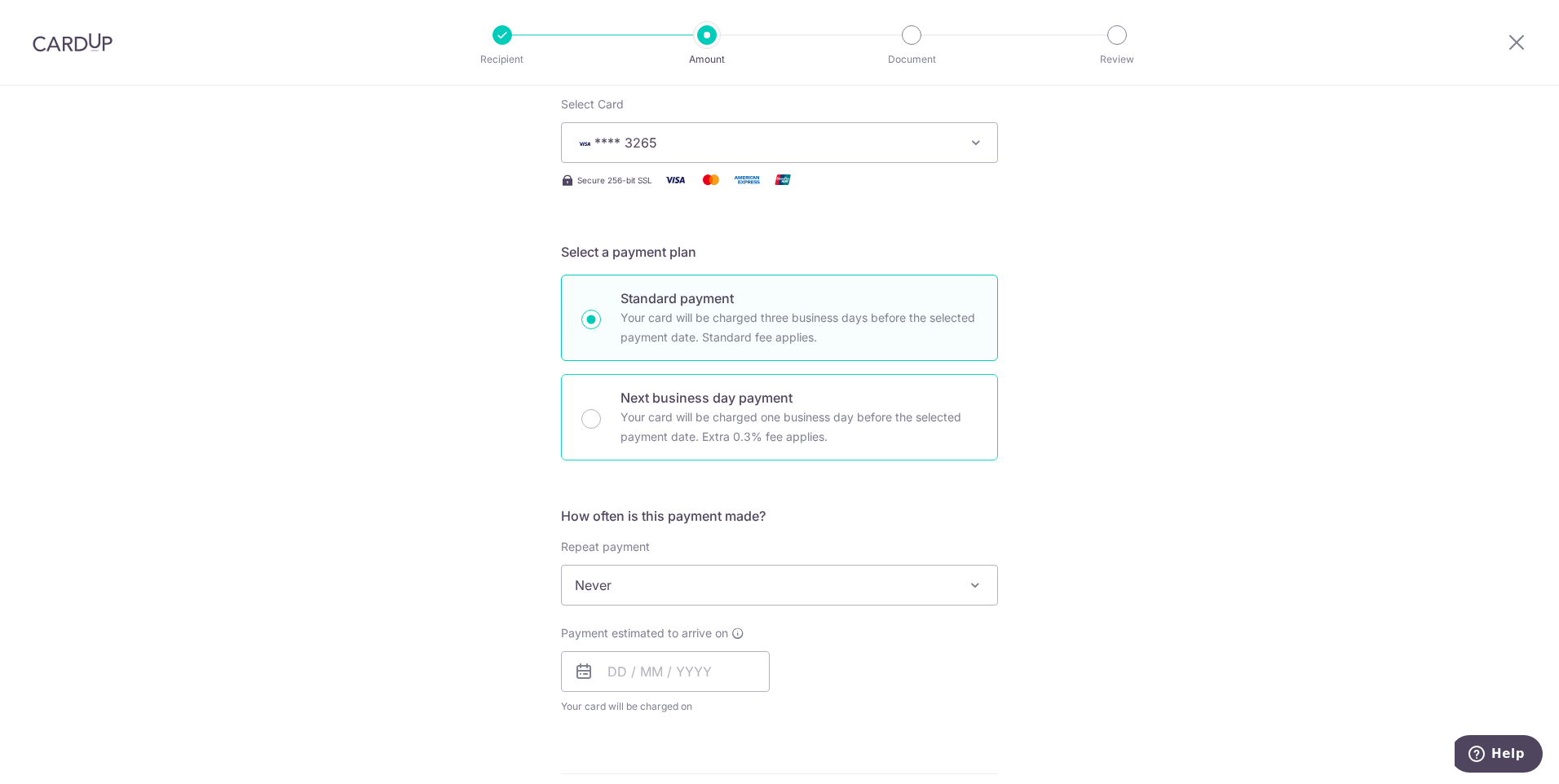
scroll to position [245, 0]
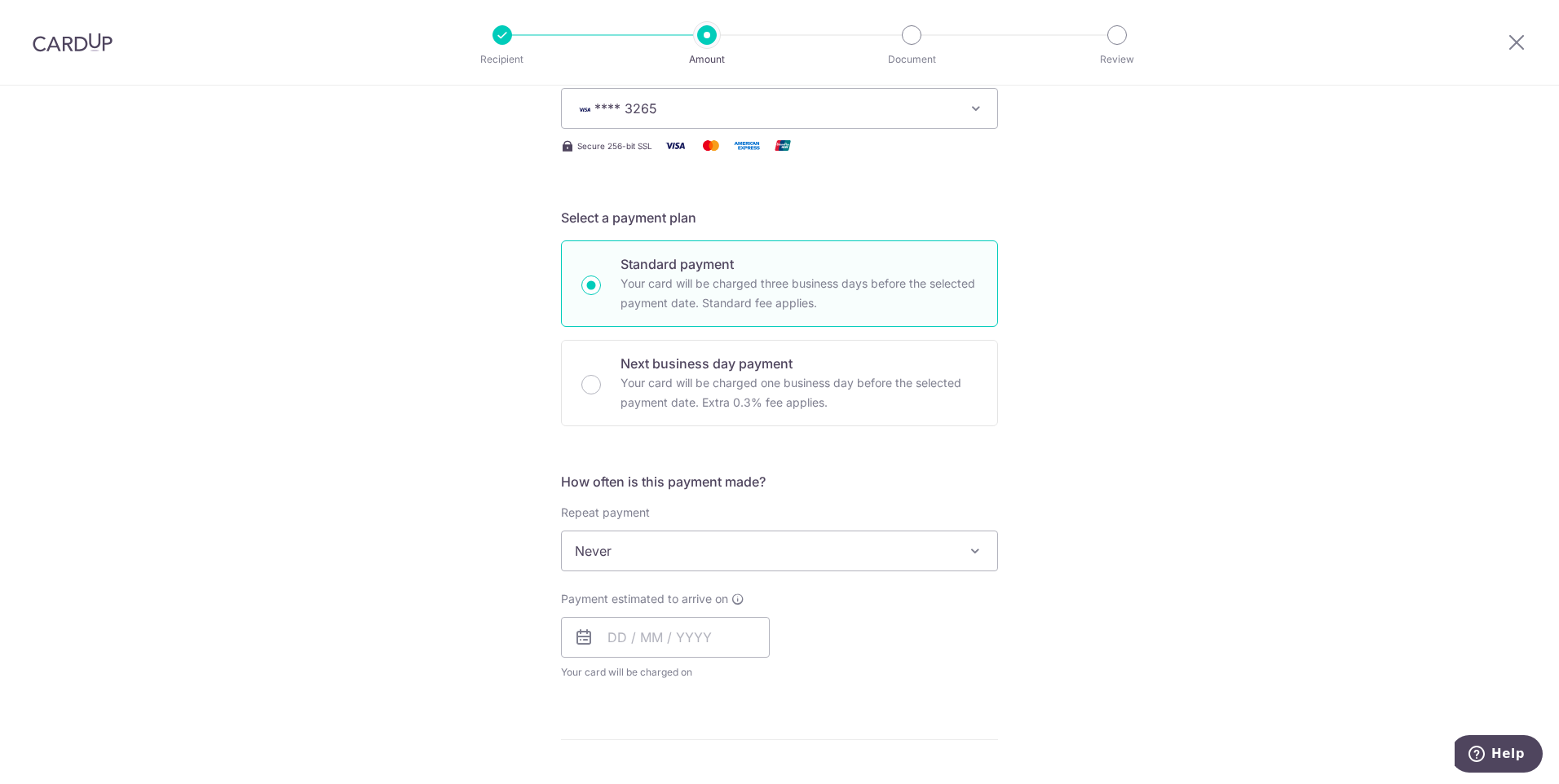
click at [658, 554] on span "Never" at bounding box center [780, 551] width 436 height 39
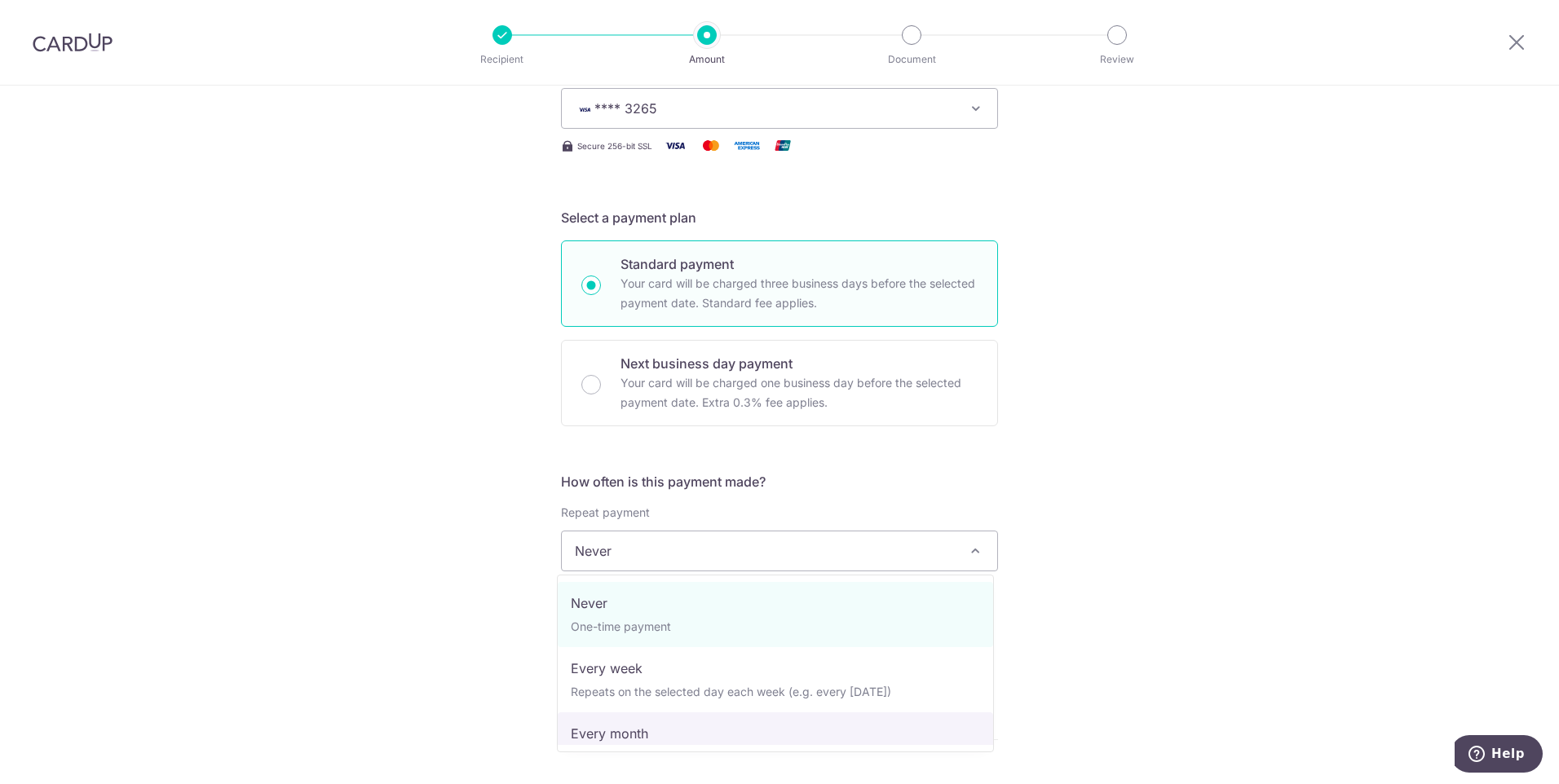
select select "3"
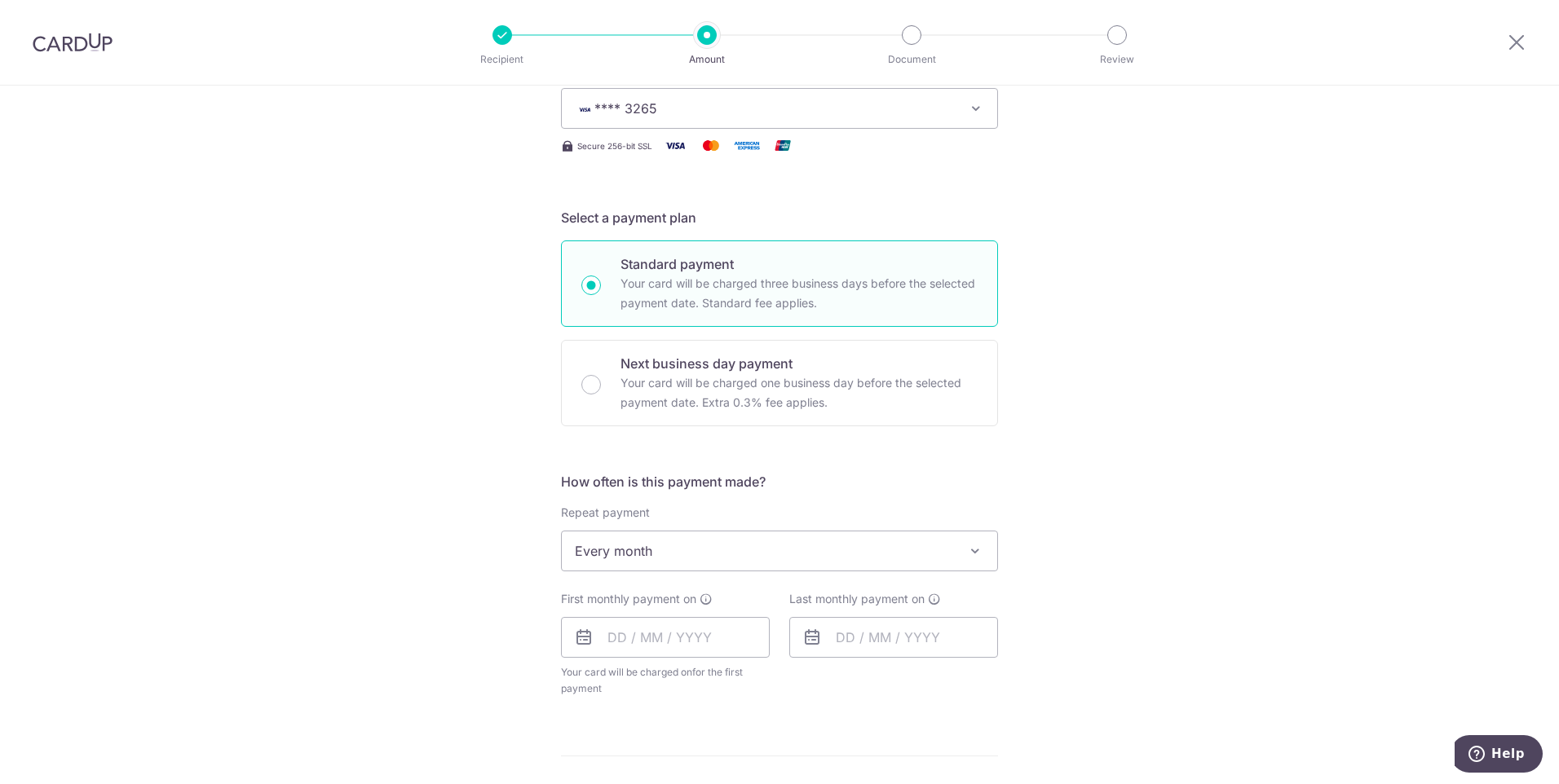
scroll to position [407, 0]
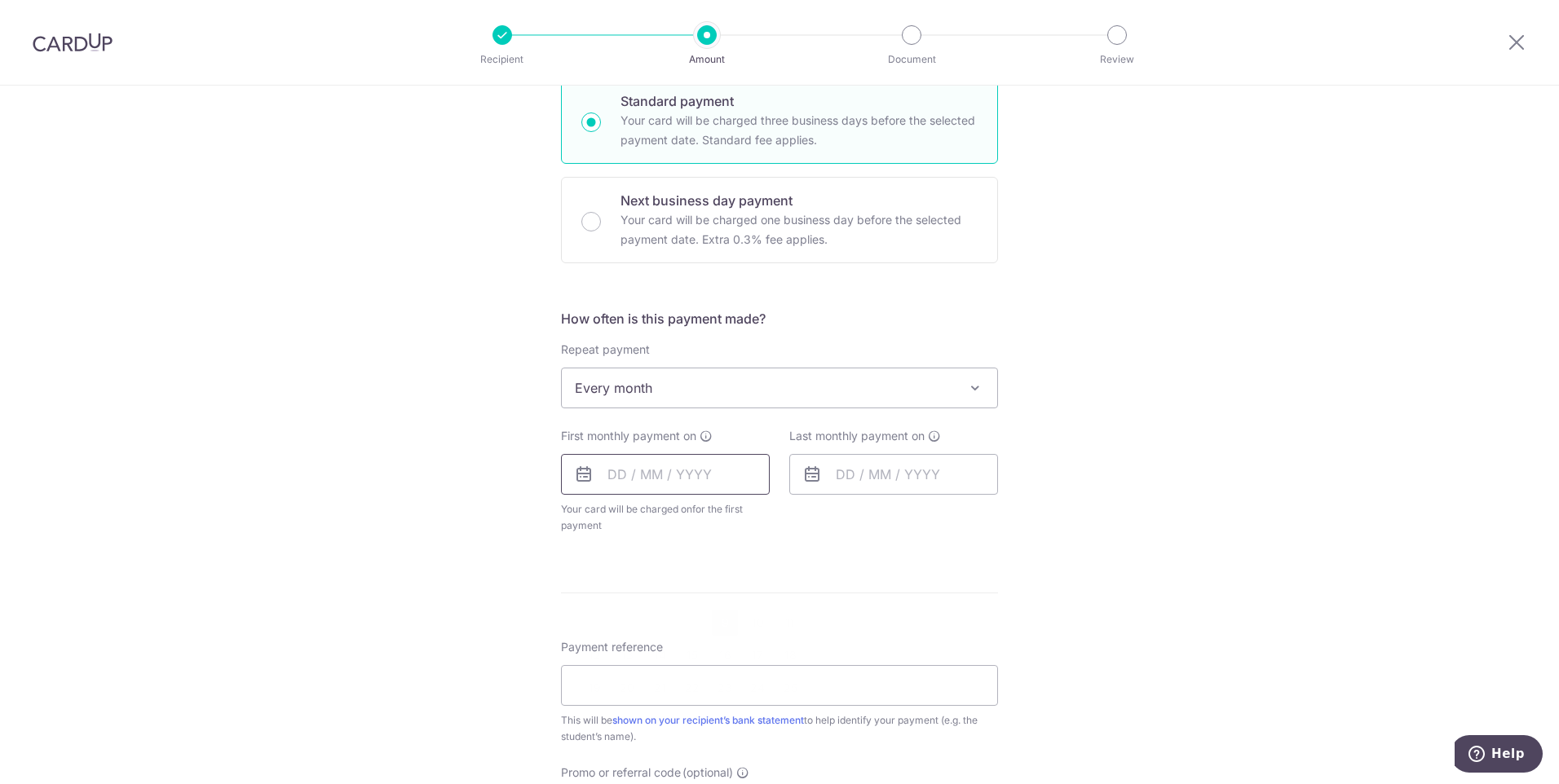
click at [645, 468] on input "text" at bounding box center [665, 474] width 209 height 41
drag, startPoint x: 678, startPoint y: 718, endPoint x: 823, endPoint y: 514, distance: 250.3
click at [679, 718] on link "29" at bounding box center [691, 720] width 26 height 26
type input "29/10/2025"
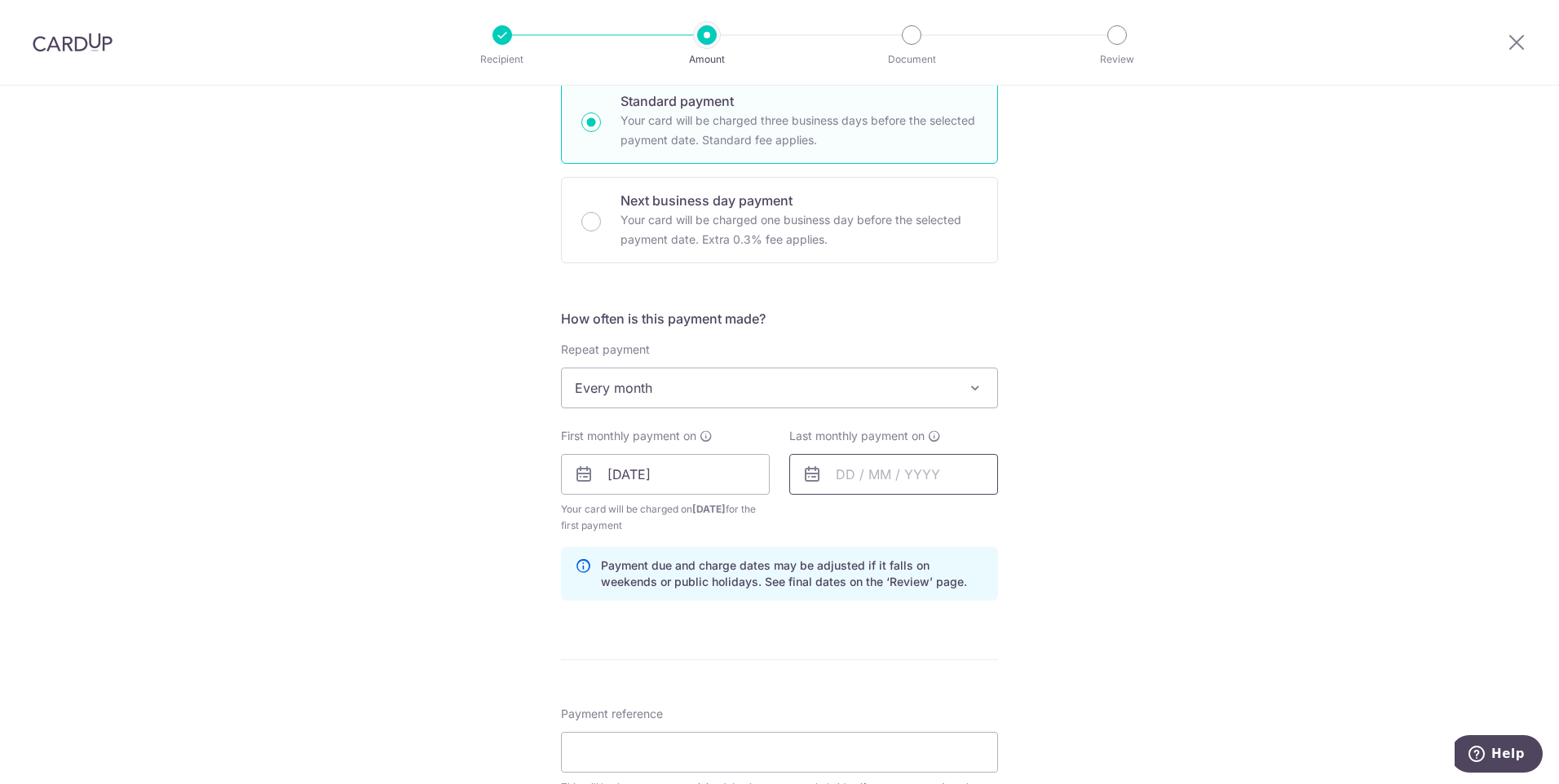
click at [841, 488] on input "text" at bounding box center [894, 474] width 209 height 41
click at [1016, 526] on link "Next" at bounding box center [1020, 518] width 19 height 19
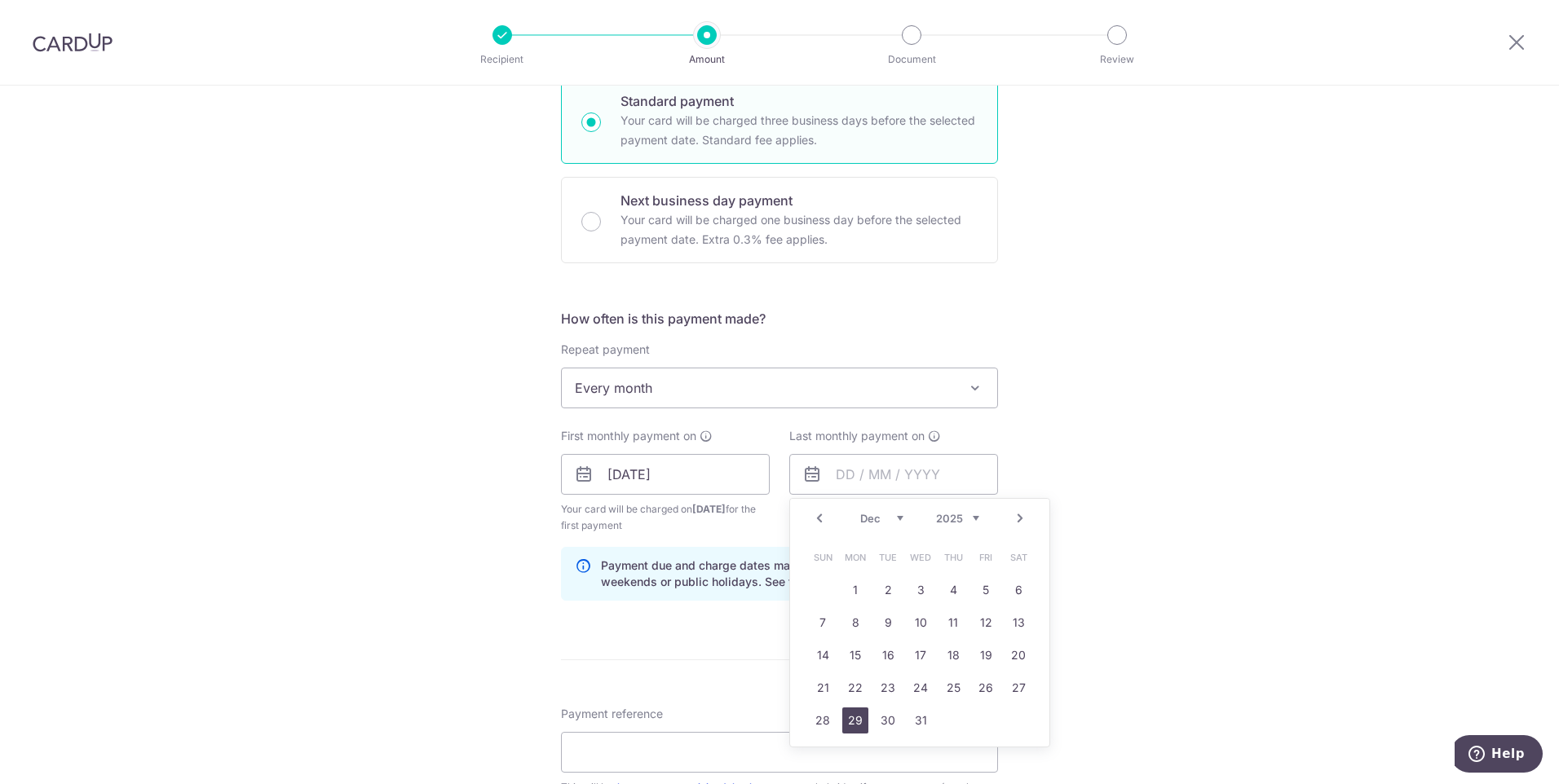
click at [842, 725] on link "29" at bounding box center [855, 720] width 26 height 26
type input "29/12/2025"
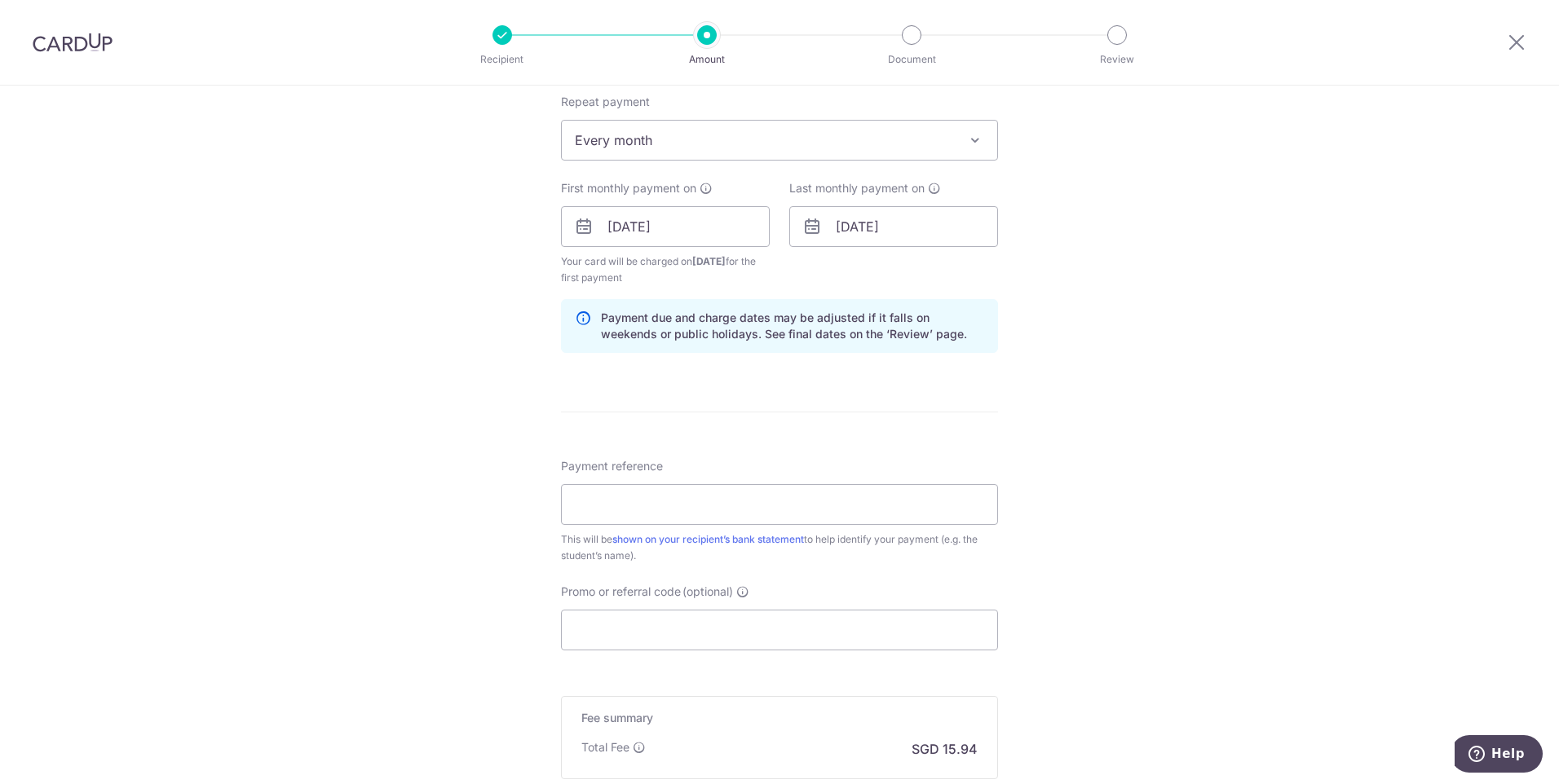
scroll to position [734, 0]
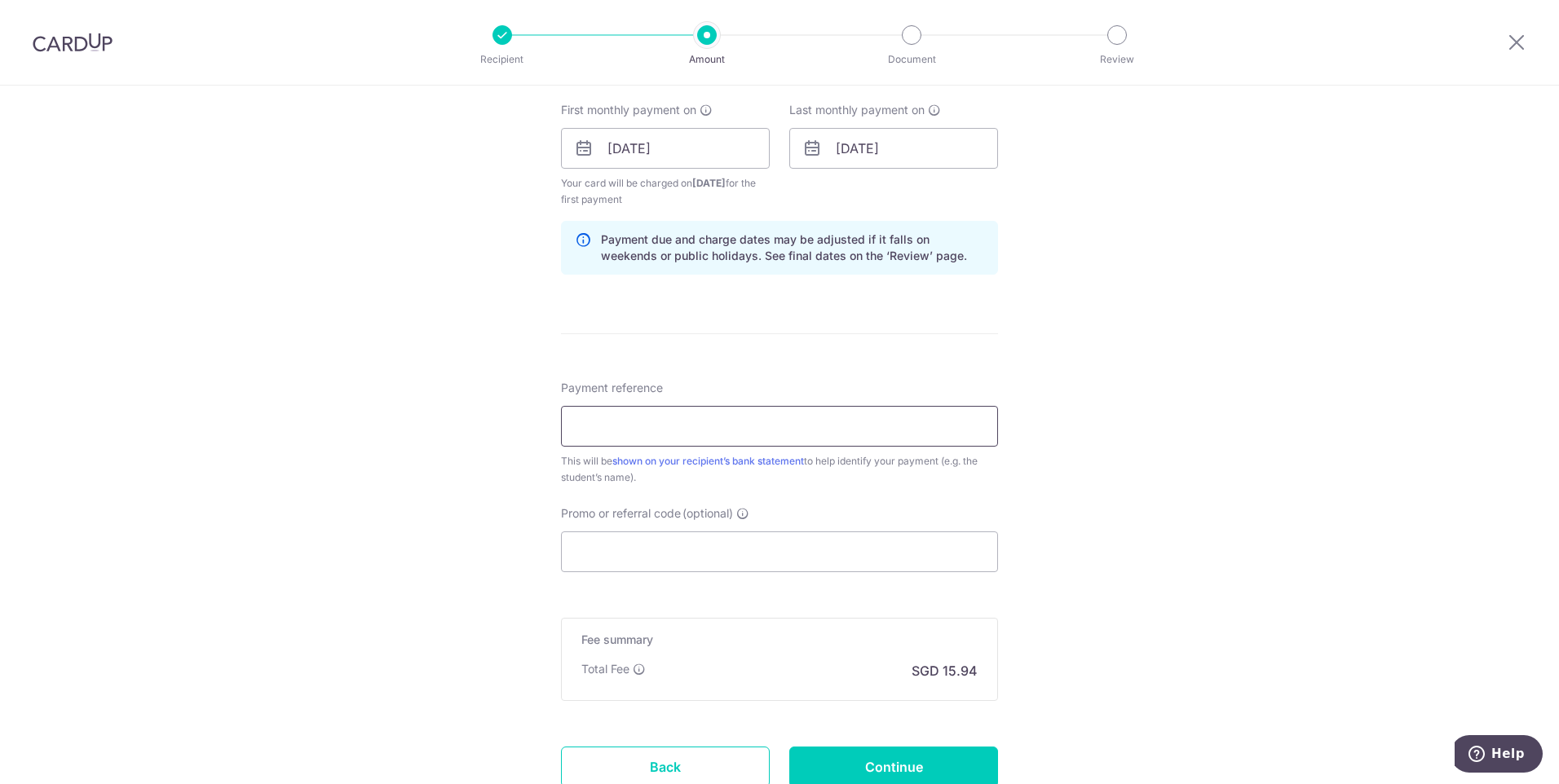
click at [674, 440] on input "Payment reference" at bounding box center [779, 426] width 437 height 41
type input "Lim Zy Shi"
click at [718, 557] on input "Promo or referral code (optional)" at bounding box center [779, 552] width 437 height 41
paste input "REC185"
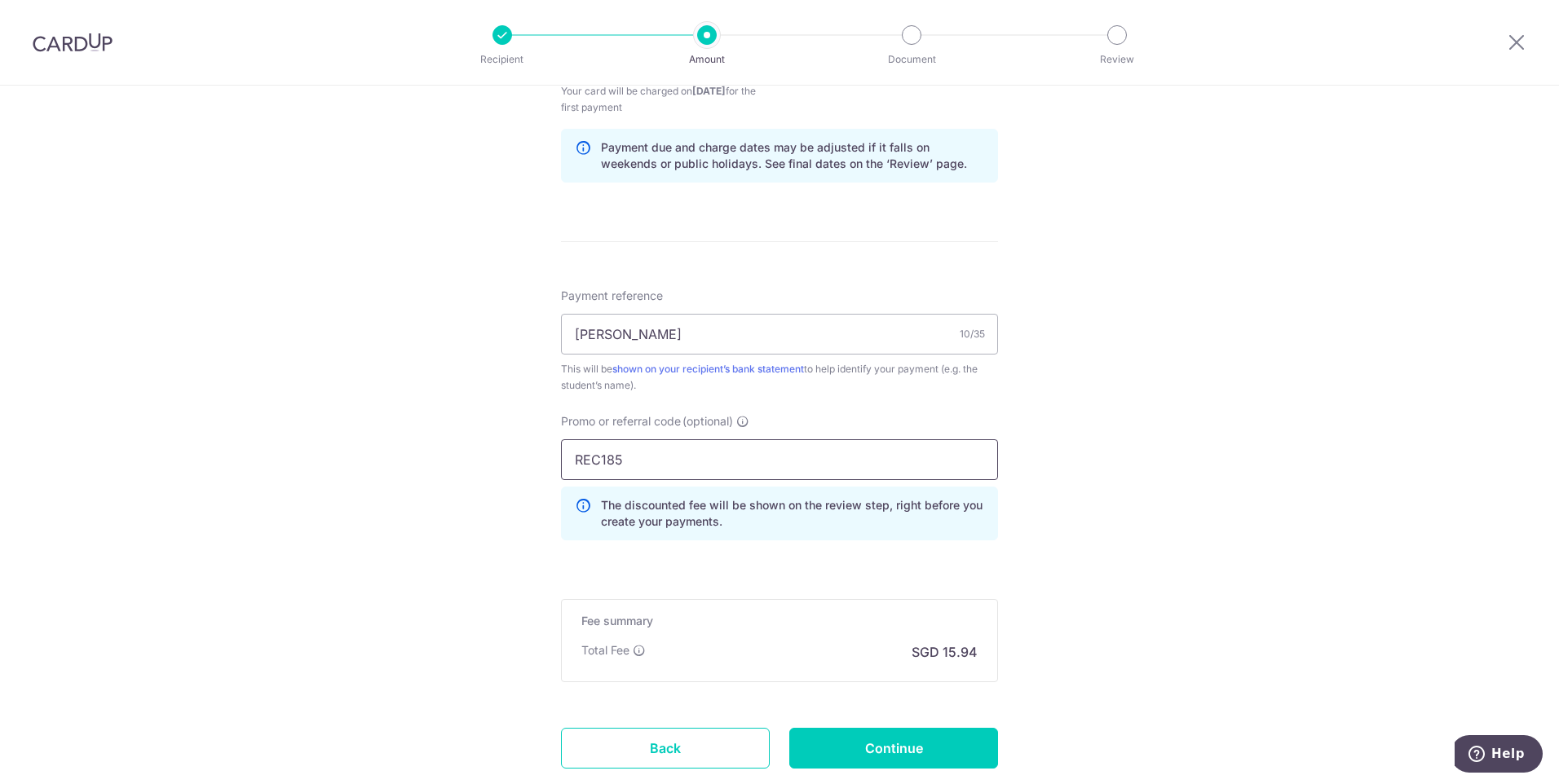
scroll to position [932, 0]
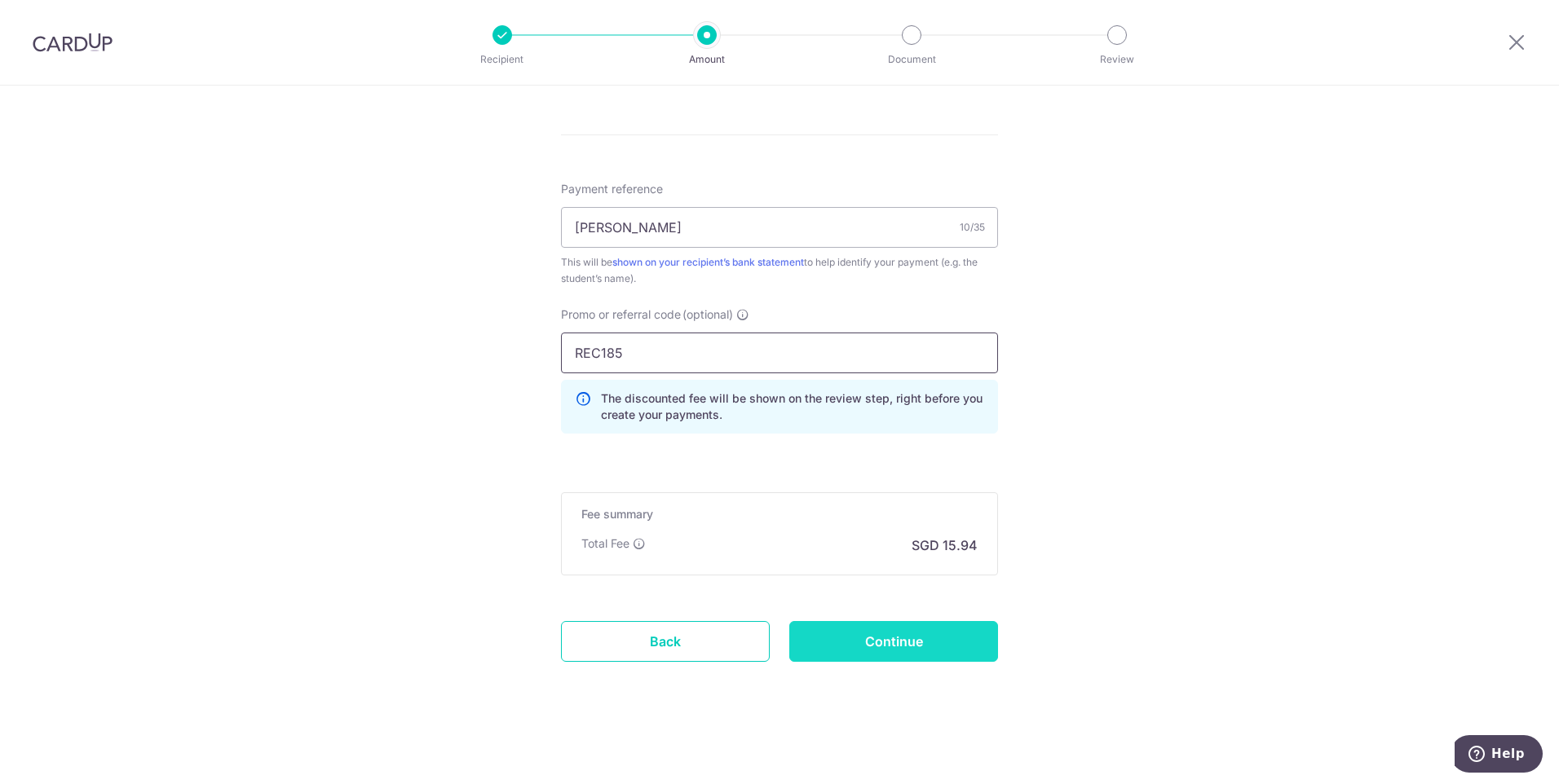
type input "REC185"
click at [968, 635] on input "Continue" at bounding box center [894, 642] width 209 height 41
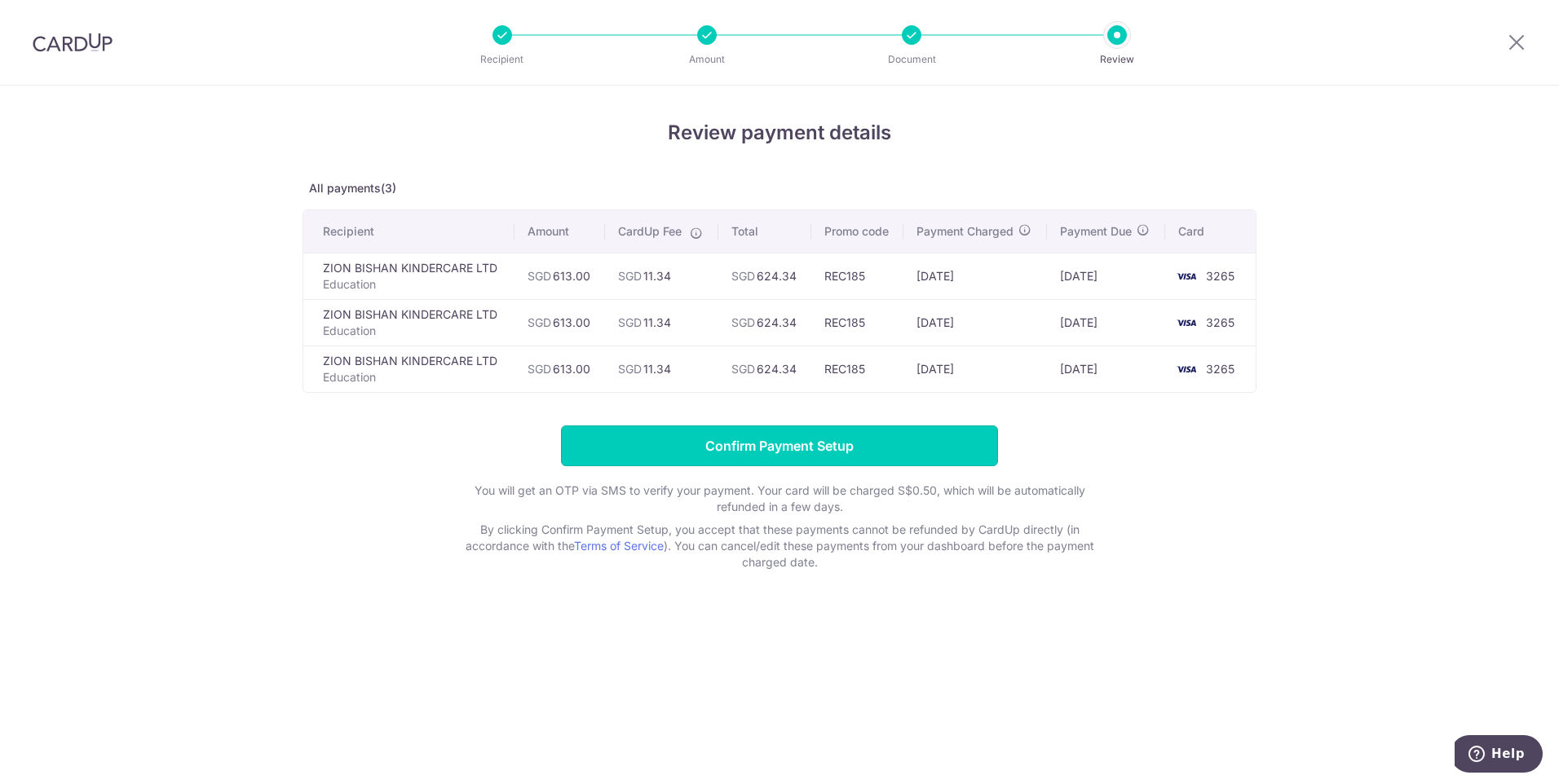
click at [848, 452] on input "Confirm Payment Setup" at bounding box center [779, 446] width 437 height 41
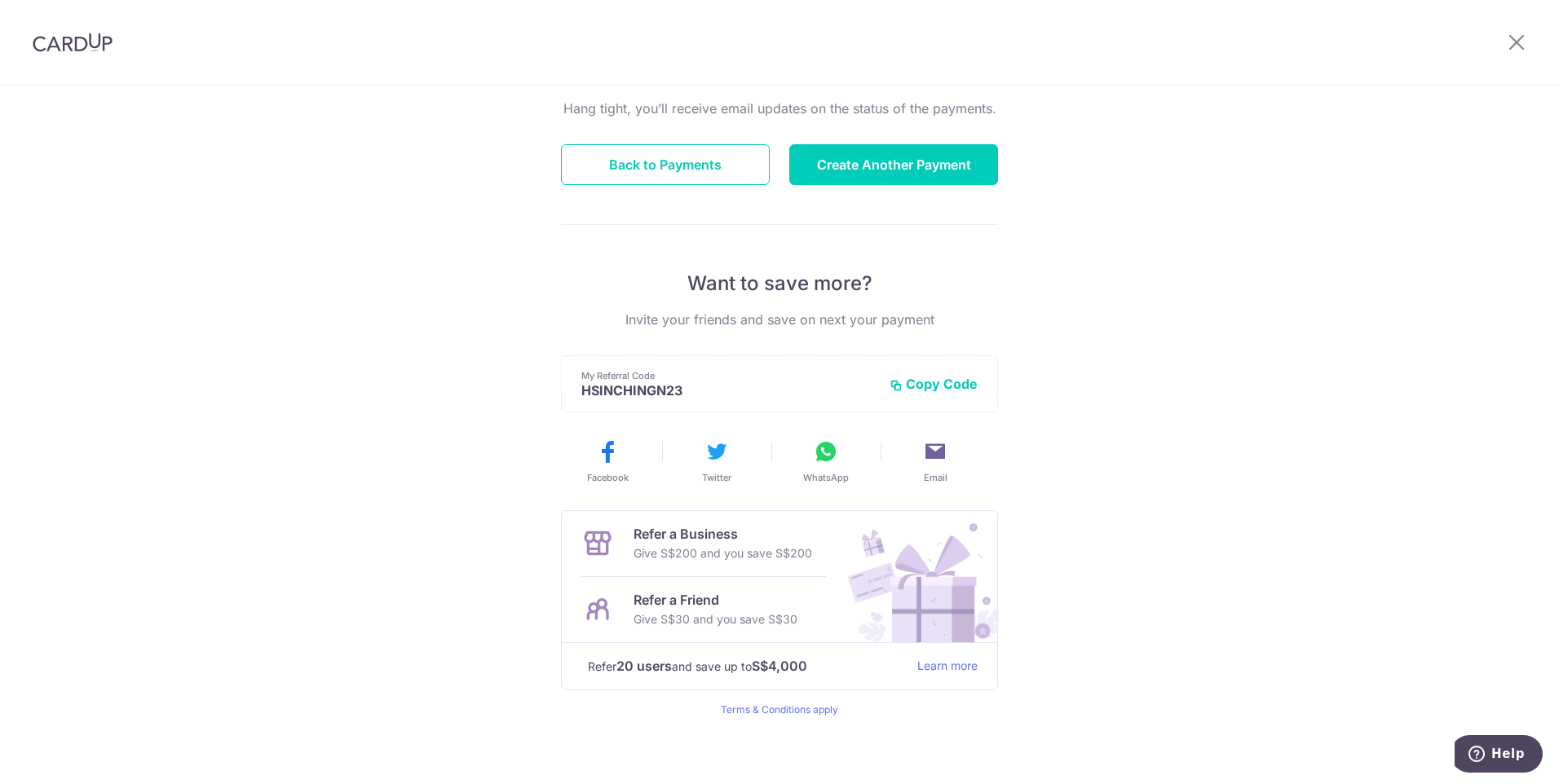
scroll to position [172, 0]
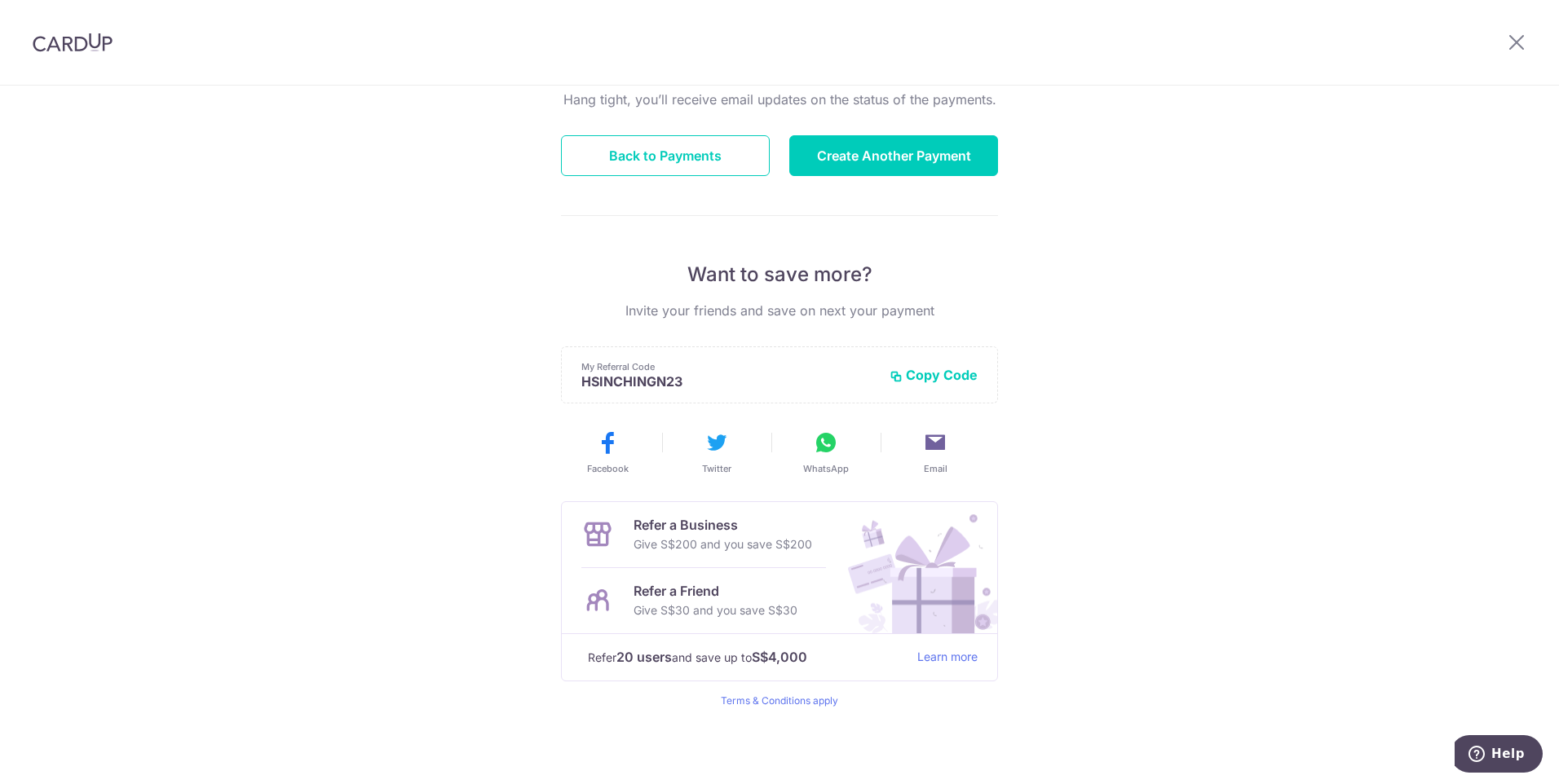
click at [939, 378] on button "Copy Code" at bounding box center [933, 375] width 88 height 16
